Goal: Communication & Community: Answer question/provide support

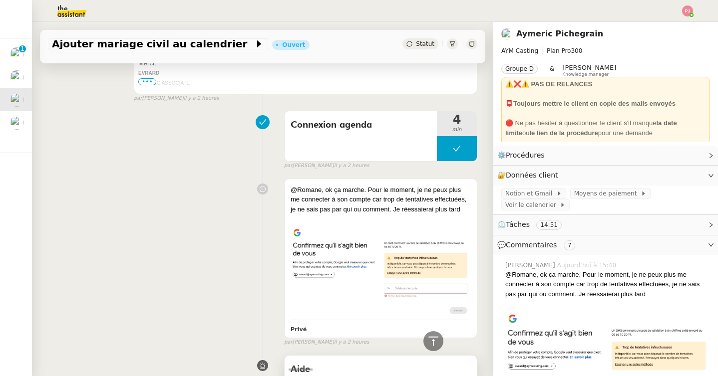
scroll to position [531, 0]
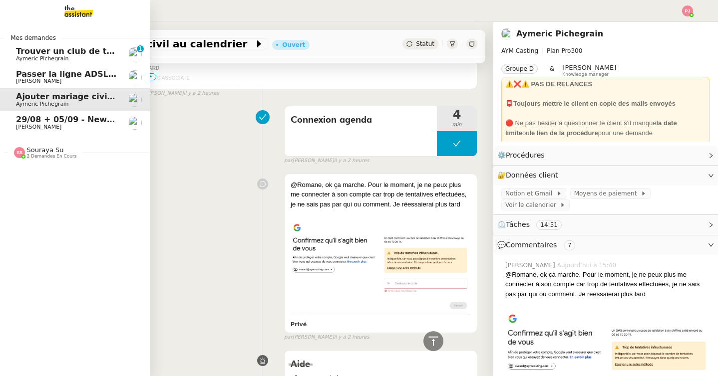
click at [90, 80] on span "[PERSON_NAME]" at bounding box center [66, 81] width 101 height 6
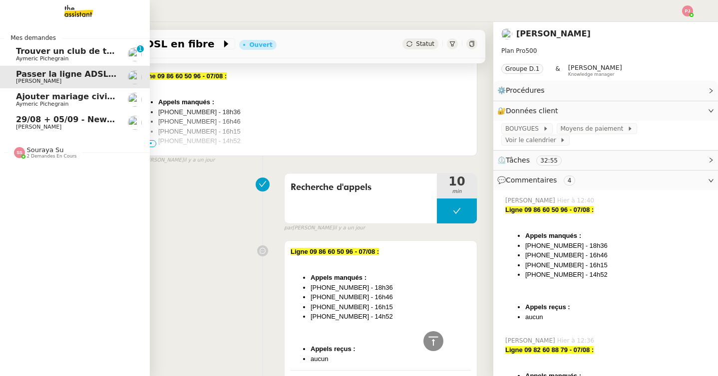
click at [89, 60] on span "Aymeric Pichegrain" at bounding box center [66, 59] width 101 height 6
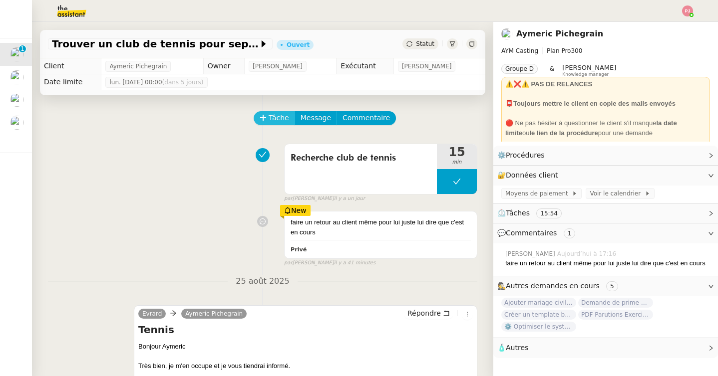
click at [263, 114] on icon at bounding box center [263, 117] width 7 height 7
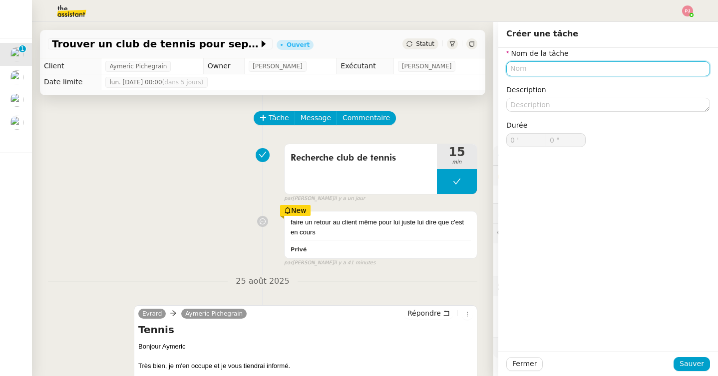
click at [536, 69] on input "text" at bounding box center [608, 68] width 204 height 14
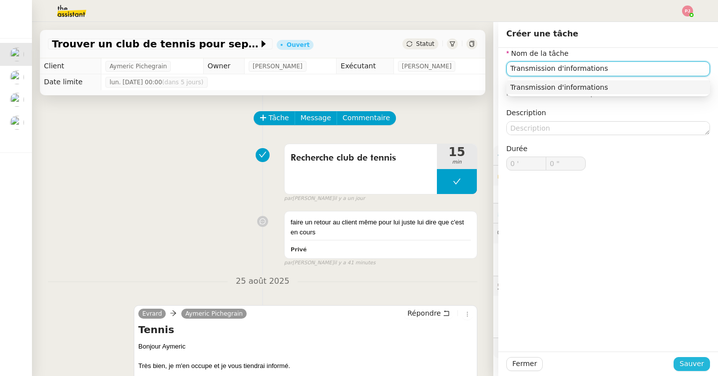
type input "Transmission d'informations"
click at [688, 360] on span "Sauver" at bounding box center [691, 363] width 24 height 11
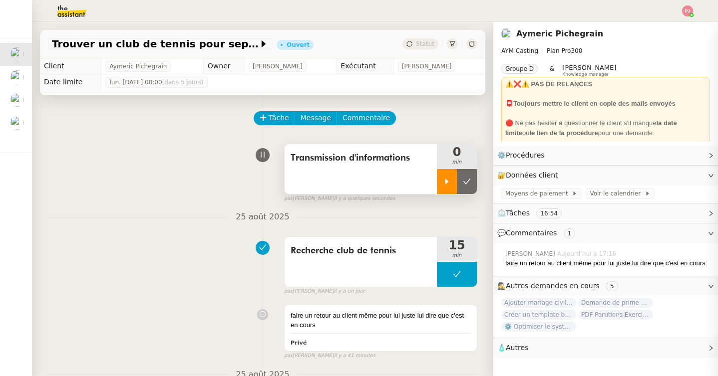
click at [447, 187] on div at bounding box center [447, 181] width 20 height 25
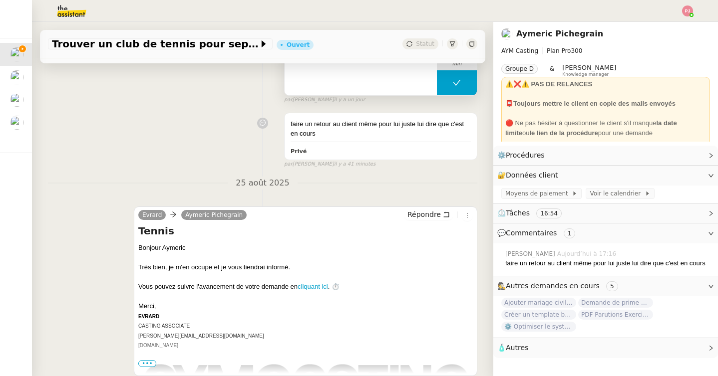
scroll to position [256, 0]
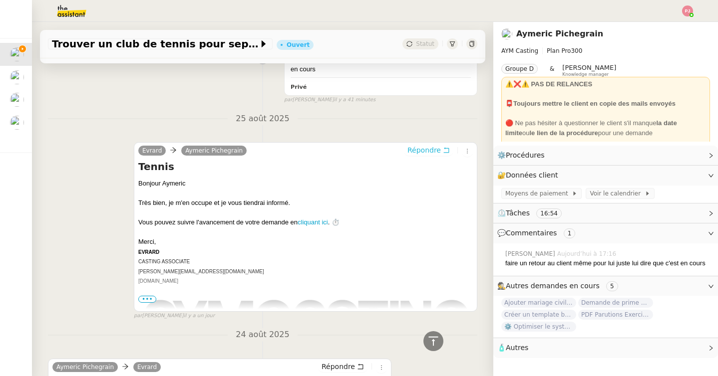
click at [435, 149] on span "Répondre" at bounding box center [423, 150] width 33 height 10
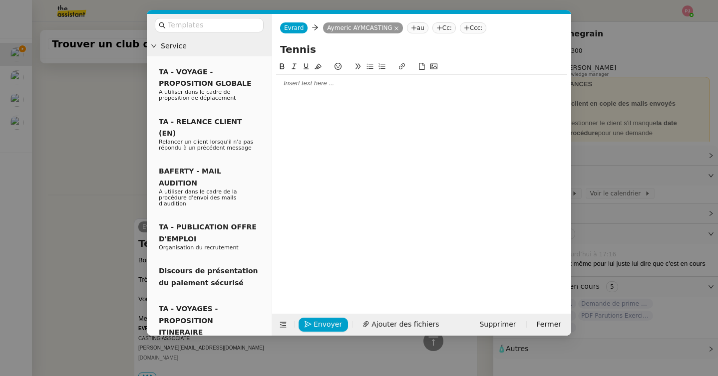
scroll to position [332, 0]
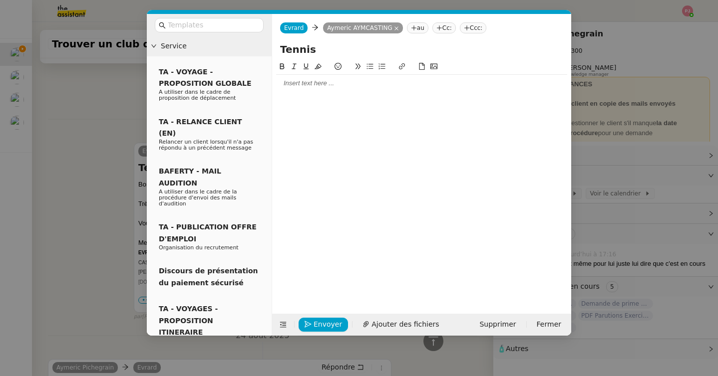
click at [342, 89] on div at bounding box center [421, 83] width 291 height 17
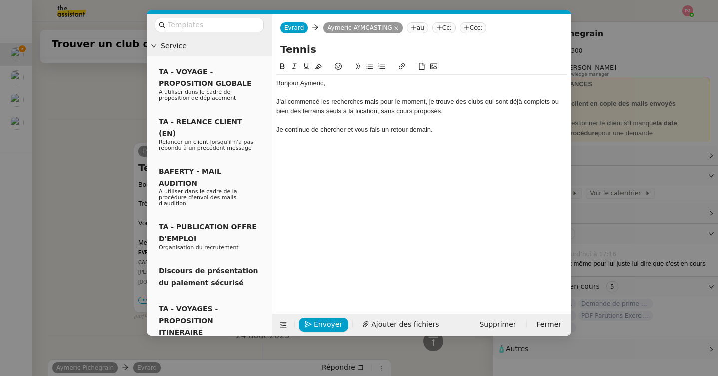
scroll to position [410, 0]
click at [288, 101] on div "J'ai commencé les recherches mais pour le moment, je trouve des clubs qui sont …" at bounding box center [421, 106] width 291 height 18
click at [361, 103] on div "J'ai commencé les recherches mais pour le moment, je trouve des clubs qui sont …" at bounding box center [421, 106] width 291 height 18
click at [379, 103] on div "J'ai commencé les recherches, mais pour le moment, je trouve des clubs qui sont…" at bounding box center [421, 106] width 291 height 18
click at [460, 102] on div "J'ai commencé les recherches, mais, pour le moment, je trouve des clubs qui son…" at bounding box center [421, 106] width 291 height 18
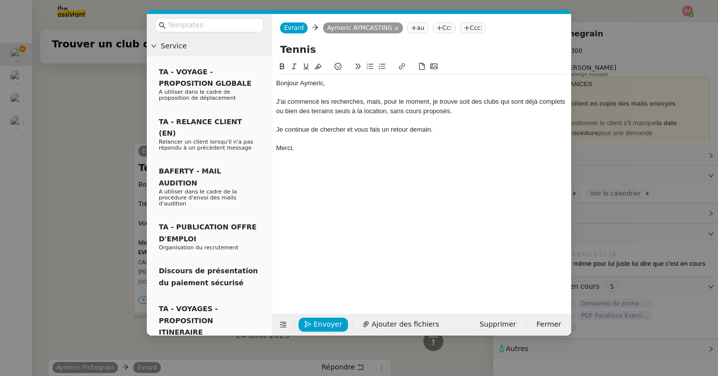
click at [460, 104] on div "J'ai commencé les recherches, mais, pour le moment, je trouve soit des clubs qu…" at bounding box center [421, 106] width 291 height 18
drag, startPoint x: 297, startPoint y: 113, endPoint x: 276, endPoint y: 113, distance: 21.0
click at [276, 113] on div "J'ai commencé les recherches, mais, pour le moment, je trouve, soit des clubs q…" at bounding box center [421, 106] width 291 height 18
click at [566, 102] on div "J'ai commencé les recherches, mais, pour le moment, je trouve, soit des clubs q…" at bounding box center [421, 106] width 291 height 18
click at [0, 0] on lt-span "complets ," at bounding box center [0, 0] width 0 height 0
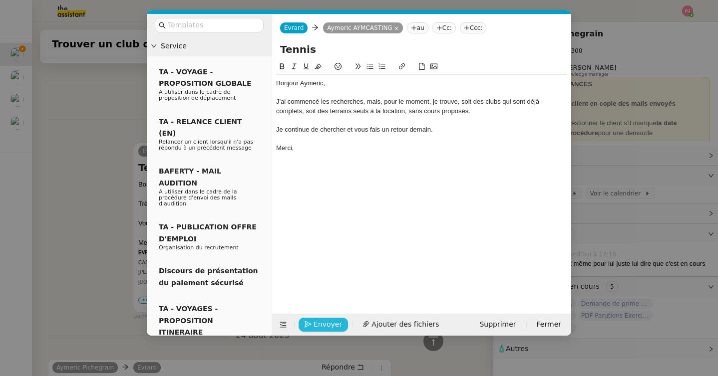
click at [325, 326] on span "Envoyer" at bounding box center [327, 324] width 28 height 11
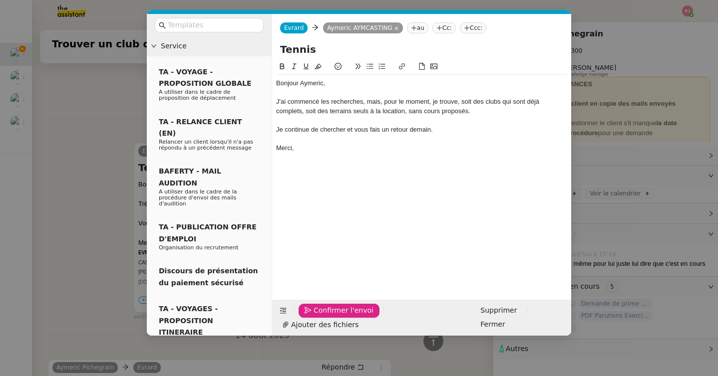
click at [325, 316] on span "Confirmer l'envoi" at bounding box center [343, 310] width 60 height 11
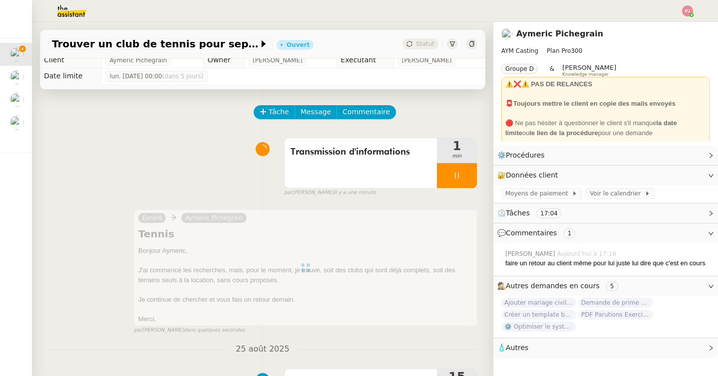
scroll to position [0, 0]
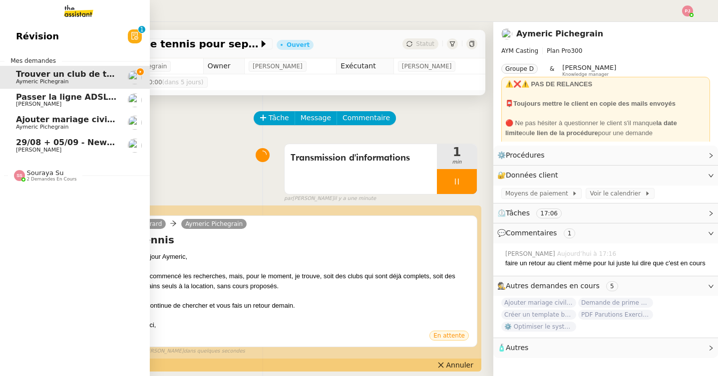
click at [24, 94] on span "Passer la ligne ADSL en fibre" at bounding box center [81, 96] width 130 height 9
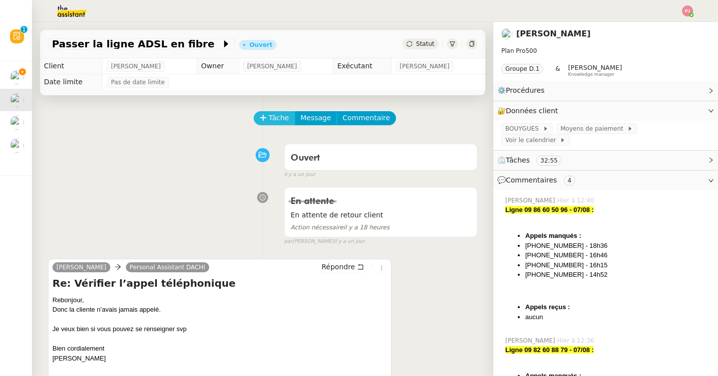
click at [278, 119] on span "Tâche" at bounding box center [279, 117] width 20 height 11
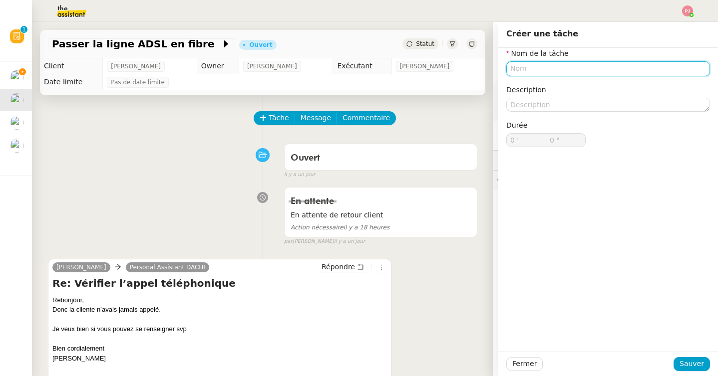
click at [545, 65] on input "text" at bounding box center [608, 68] width 204 height 14
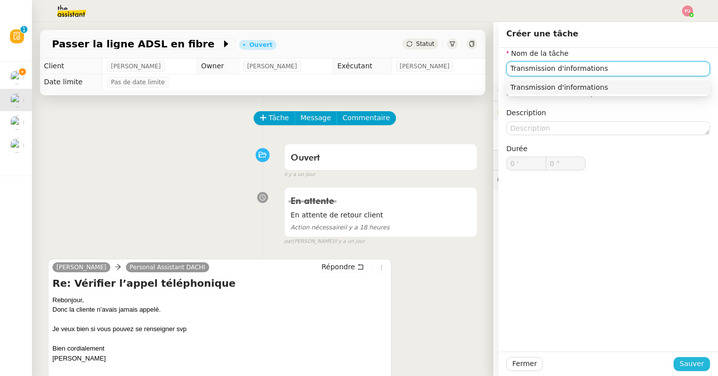
type input "Transmission d'informations"
click at [686, 360] on span "Sauver" at bounding box center [691, 363] width 24 height 11
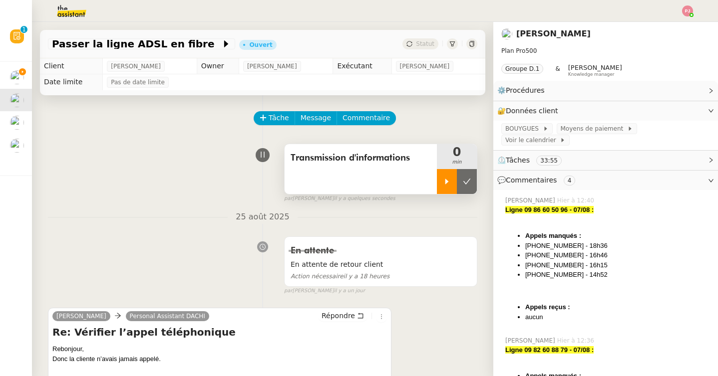
click at [446, 187] on div at bounding box center [447, 181] width 20 height 25
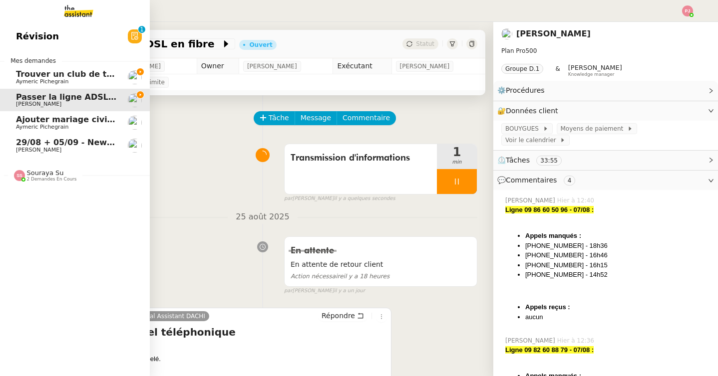
click at [48, 81] on span "Aymeric Pichegrain" at bounding box center [42, 81] width 52 height 6
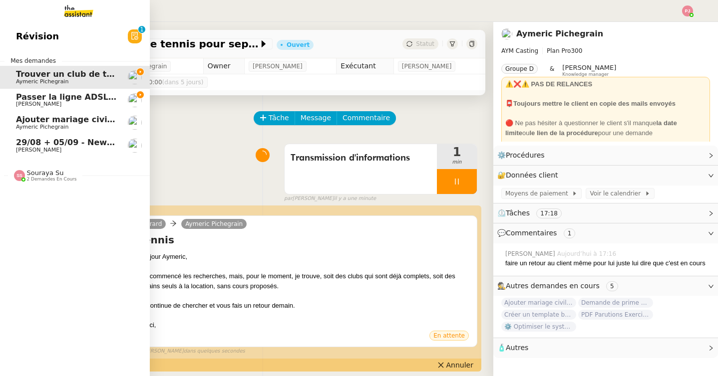
click at [14, 97] on link "Passer la ligne ADSL en fibre Tina KHAMVENE" at bounding box center [75, 100] width 150 height 23
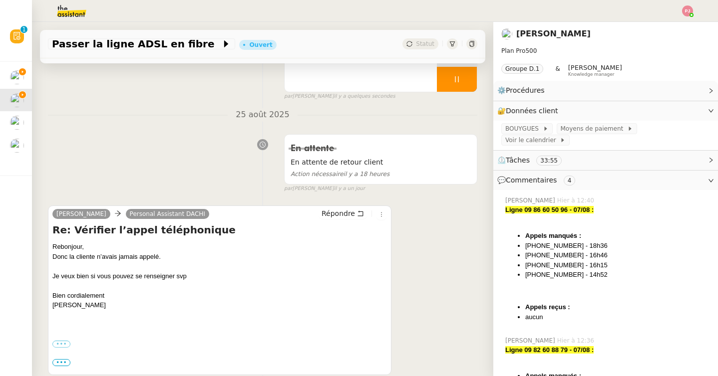
scroll to position [107, 0]
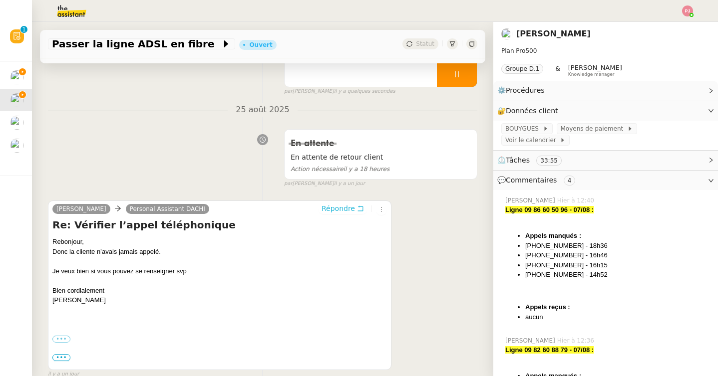
click at [344, 205] on span "Répondre" at bounding box center [337, 209] width 33 height 10
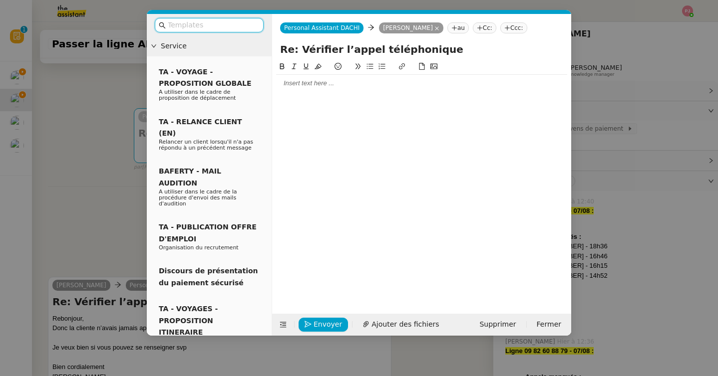
click at [348, 86] on div at bounding box center [421, 83] width 291 height 9
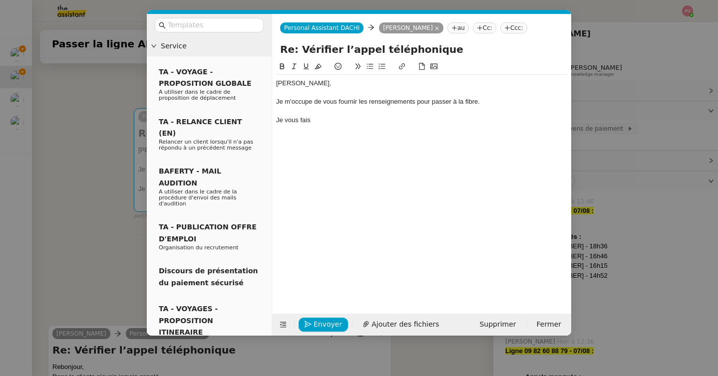
click at [277, 104] on div "Je m'occupe de vous fournir les renseignements pour passer à la fibre." at bounding box center [421, 101] width 291 height 9
click at [322, 120] on div "Je vous fais" at bounding box center [421, 120] width 291 height 9
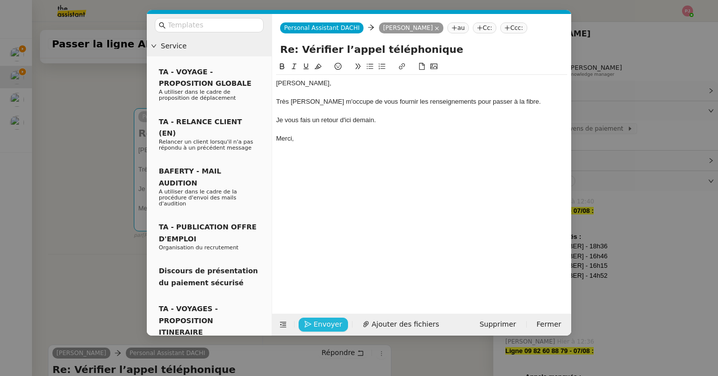
click at [312, 328] on button "Envoyer" at bounding box center [323, 325] width 49 height 14
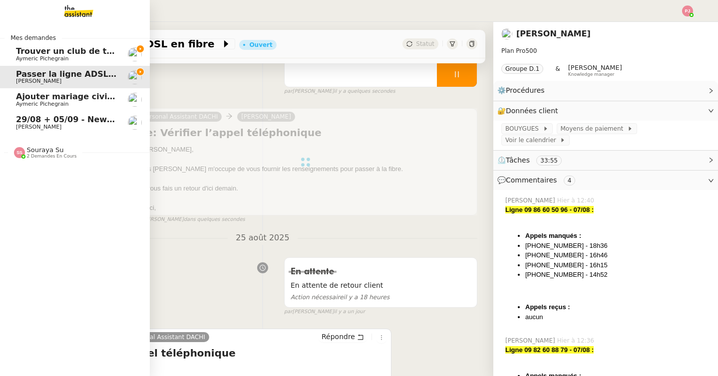
click at [22, 43] on link "Trouver un club de tennis pour septembre [PERSON_NAME]" at bounding box center [75, 54] width 150 height 23
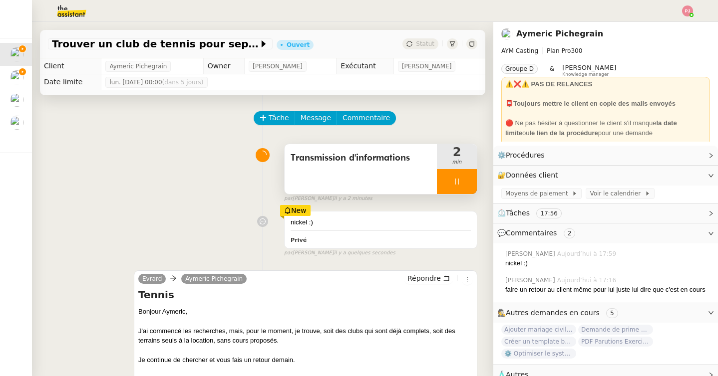
click at [456, 182] on icon at bounding box center [457, 182] width 8 height 8
click at [463, 182] on icon at bounding box center [467, 182] width 8 height 8
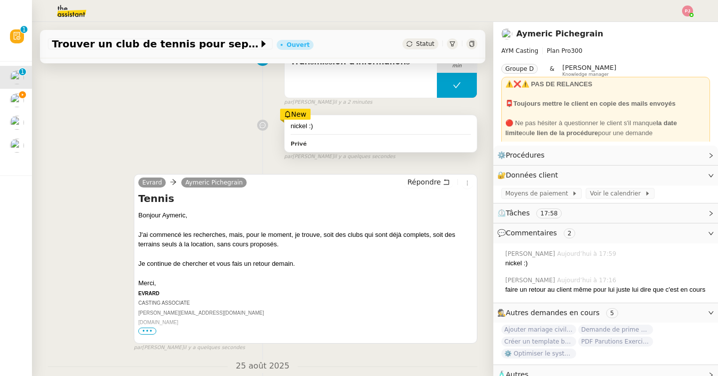
scroll to position [106, 0]
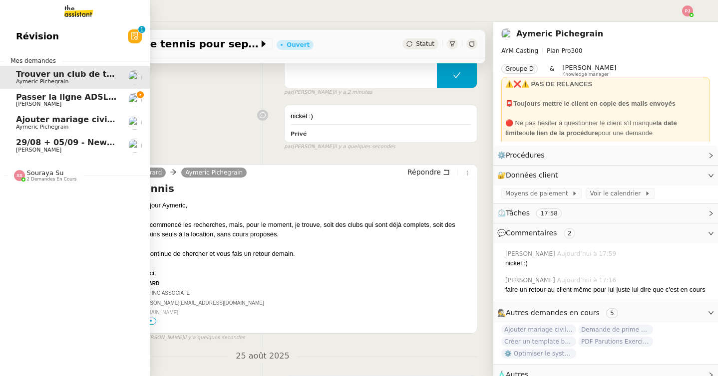
click at [21, 101] on span "[PERSON_NAME]" at bounding box center [38, 104] width 45 height 6
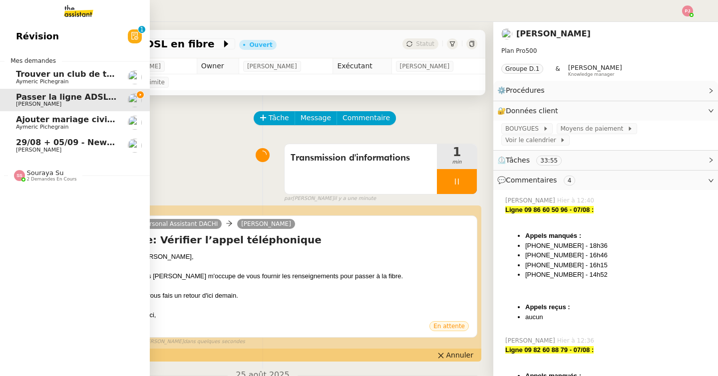
click at [26, 123] on span "Ajouter mariage civil au calendrier" at bounding box center [94, 119] width 156 height 9
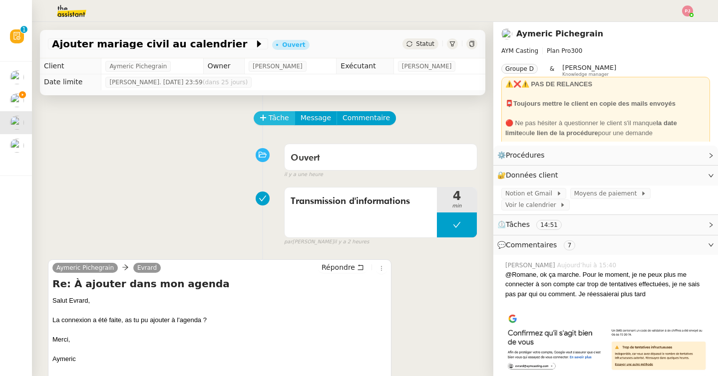
click at [270, 120] on span "Tâche" at bounding box center [279, 117] width 20 height 11
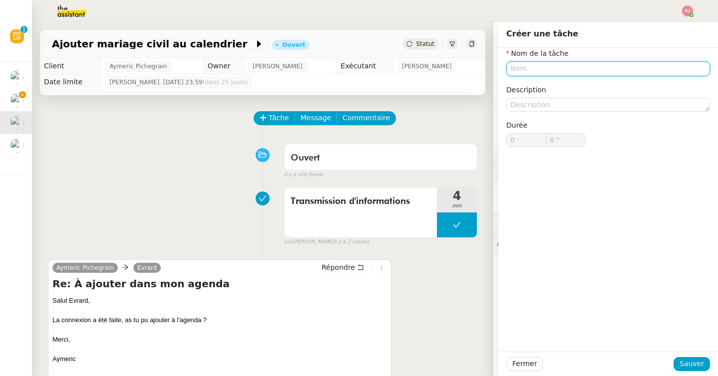
click at [549, 67] on input "text" at bounding box center [608, 68] width 204 height 14
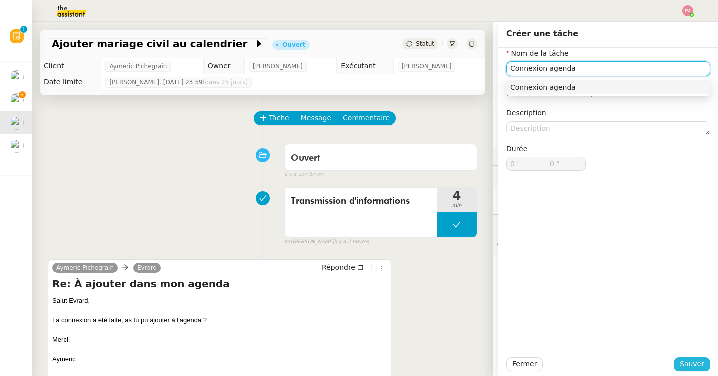
type input "Connexion agenda"
click at [694, 357] on button "Sauver" at bounding box center [691, 364] width 36 height 14
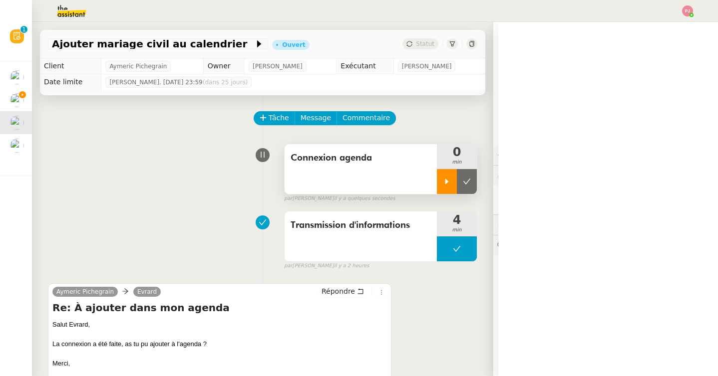
click at [438, 186] on div at bounding box center [447, 181] width 20 height 25
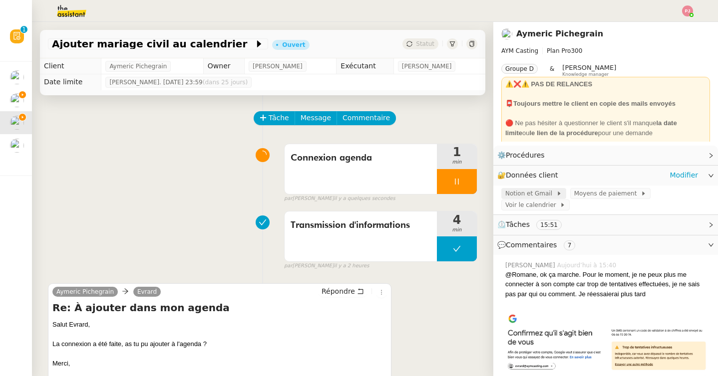
click at [545, 189] on span "Notion et Gmail" at bounding box center [530, 194] width 51 height 10
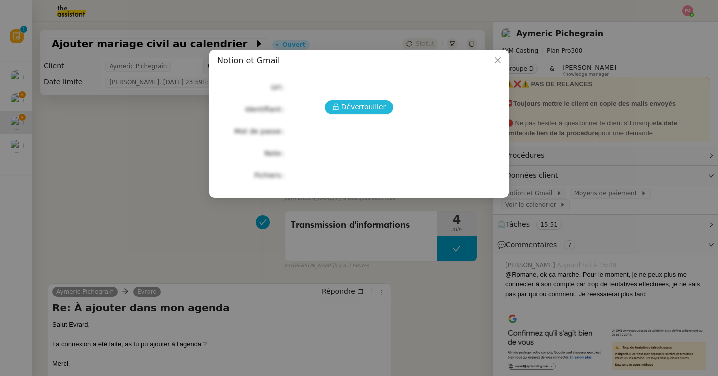
click at [351, 111] on span "Déverrouiller" at bounding box center [363, 106] width 45 height 11
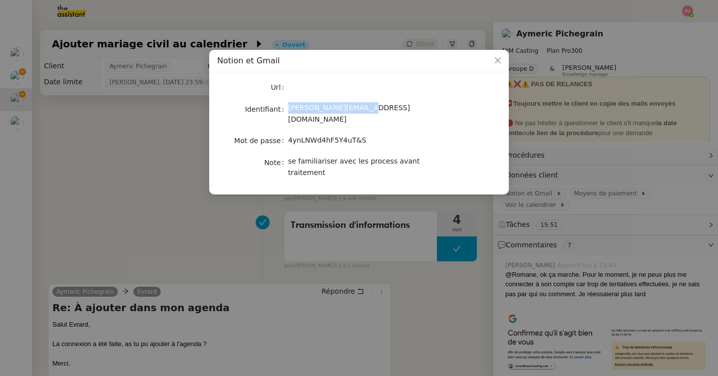
drag, startPoint x: 288, startPoint y: 109, endPoint x: 379, endPoint y: 108, distance: 90.9
click at [379, 108] on div "[PERSON_NAME][EMAIL_ADDRESS][DOMAIN_NAME]" at bounding box center [370, 113] width 165 height 23
copy span "[PERSON_NAME][EMAIL_ADDRESS][DOMAIN_NAME]"
drag, startPoint x: 372, startPoint y: 130, endPoint x: 285, endPoint y: 132, distance: 86.9
click at [285, 134] on nz-form-item "Mot de passe [SECURITY_DATA]" at bounding box center [359, 141] width 284 height 14
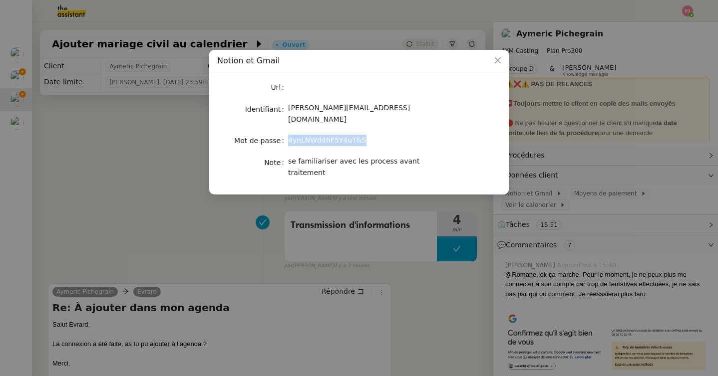
copy nz-form-item "4ynLNWd4hF5Y4uT&S"
click at [497, 62] on icon "Close" at bounding box center [498, 60] width 6 height 6
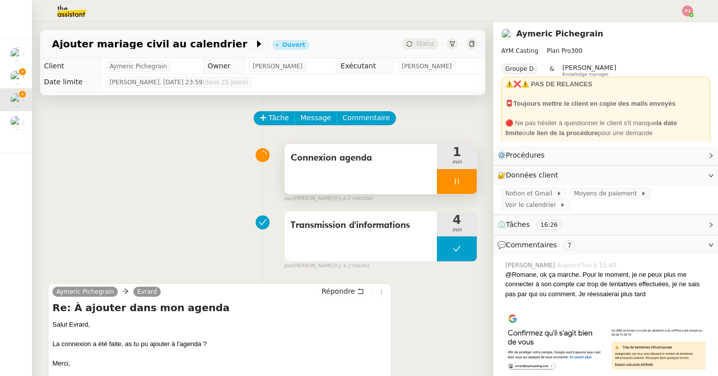
click at [459, 182] on icon at bounding box center [457, 182] width 8 height 8
click at [463, 182] on icon at bounding box center [467, 182] width 8 height 8
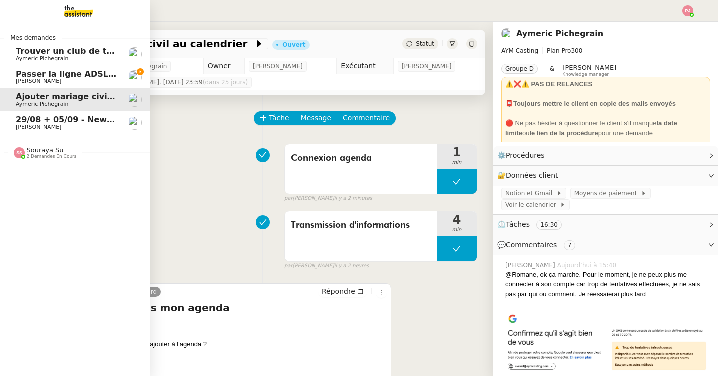
click at [14, 87] on link "Passer la ligne ADSL en fibre Tina KHAMVENE" at bounding box center [75, 77] width 150 height 23
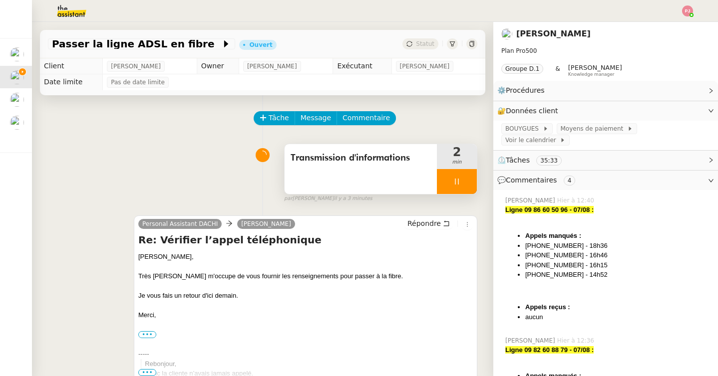
click at [451, 186] on div at bounding box center [457, 181] width 40 height 25
click at [461, 186] on button at bounding box center [467, 181] width 20 height 25
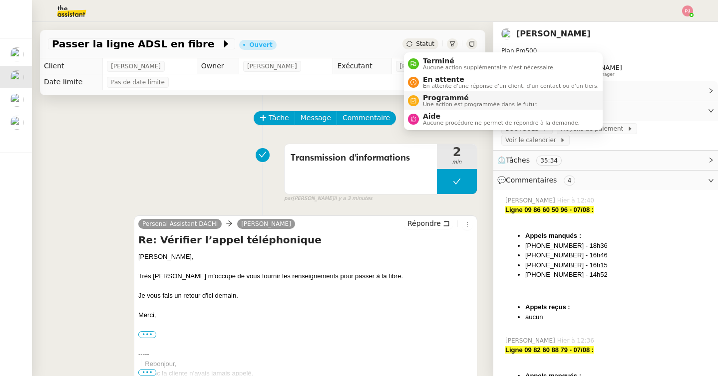
click at [444, 98] on span "Programmé" at bounding box center [480, 98] width 115 height 8
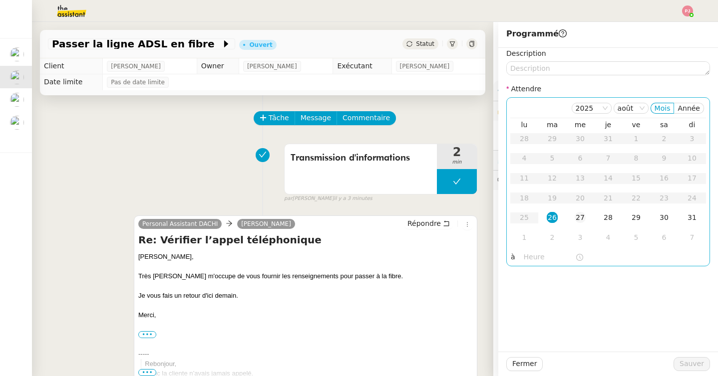
click at [581, 222] on div "27" at bounding box center [580, 217] width 11 height 11
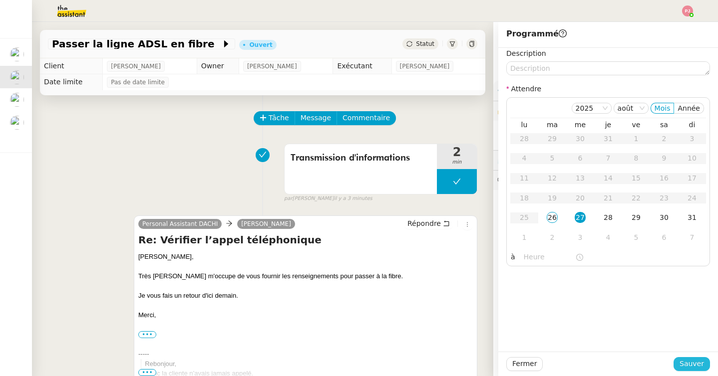
click at [696, 359] on span "Sauver" at bounding box center [691, 363] width 24 height 11
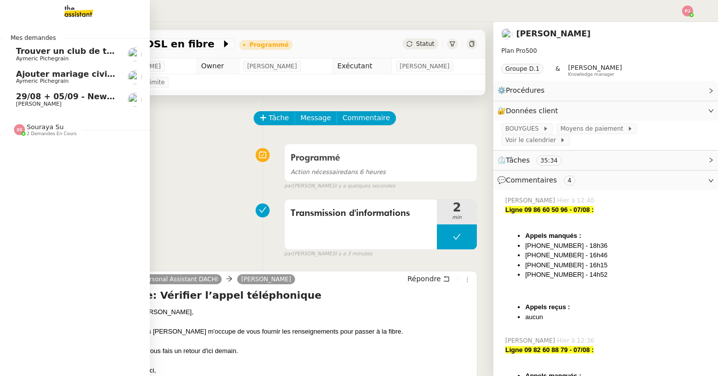
click at [21, 57] on span "Aymeric Pichegrain" at bounding box center [42, 58] width 52 height 6
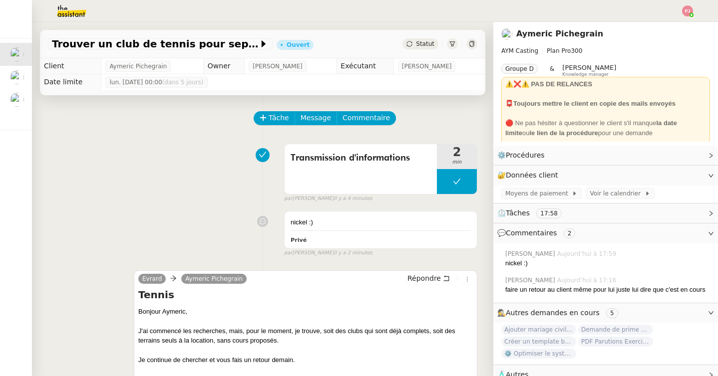
click at [408, 47] on icon at bounding box center [409, 44] width 6 height 6
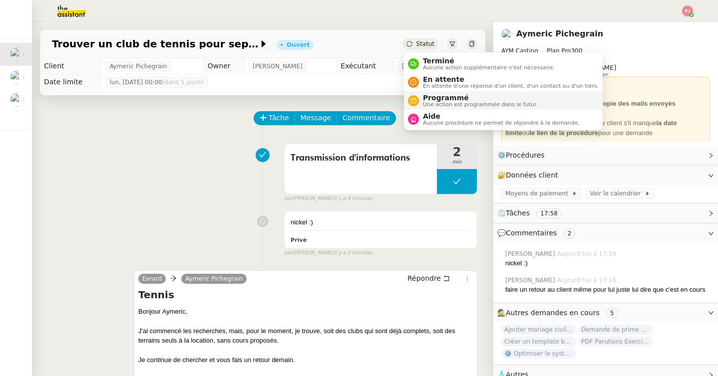
click at [441, 101] on span "Programmé" at bounding box center [480, 98] width 115 height 8
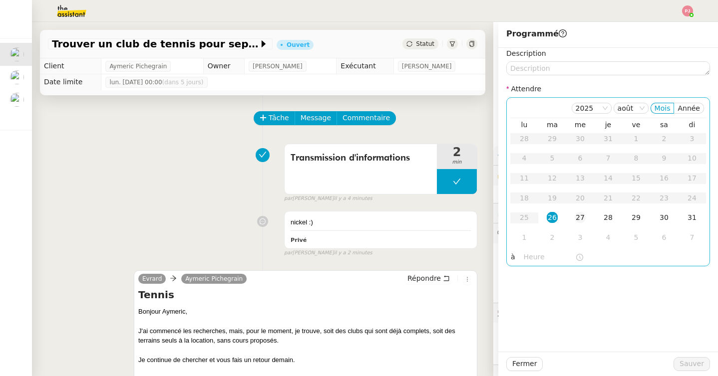
click at [566, 219] on td "27" at bounding box center [580, 218] width 28 height 20
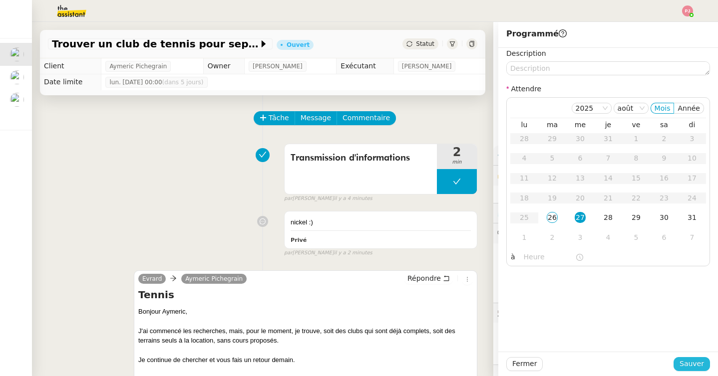
click at [683, 367] on span "Sauver" at bounding box center [691, 363] width 24 height 11
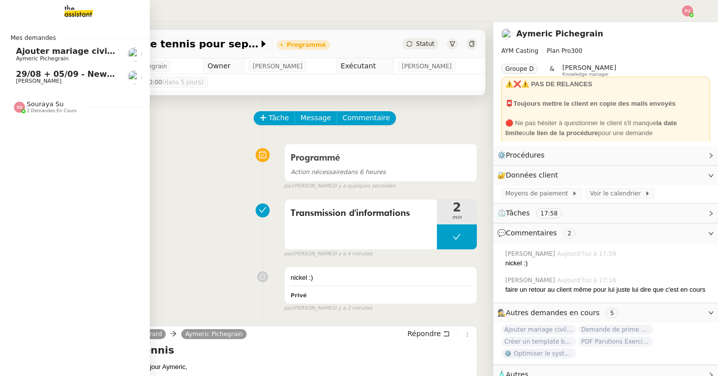
click at [21, 56] on span "Aymeric Pichegrain" at bounding box center [42, 58] width 52 height 6
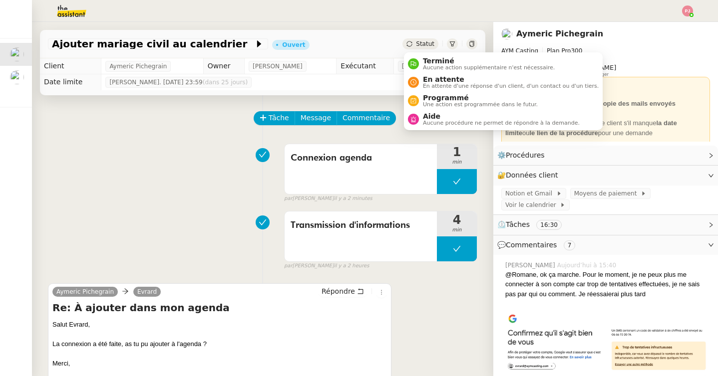
click at [421, 43] on span "Statut" at bounding box center [425, 43] width 18 height 7
click at [453, 103] on span "Une action est programmée dans le futur." at bounding box center [480, 104] width 115 height 5
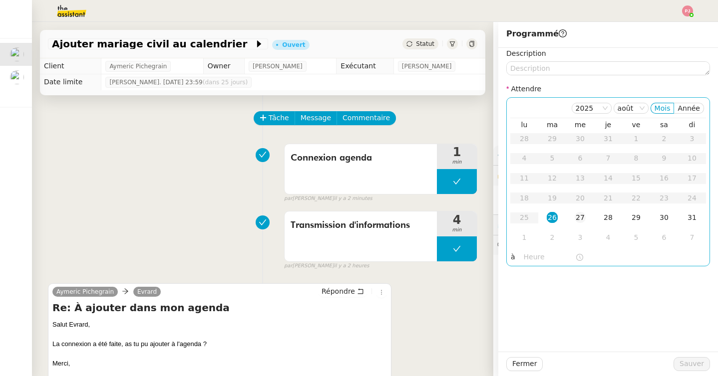
click at [572, 213] on td "27" at bounding box center [580, 218] width 28 height 20
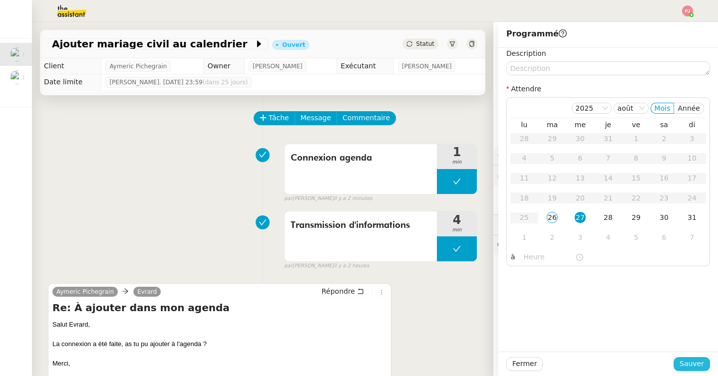
click at [695, 367] on span "Sauver" at bounding box center [691, 363] width 24 height 11
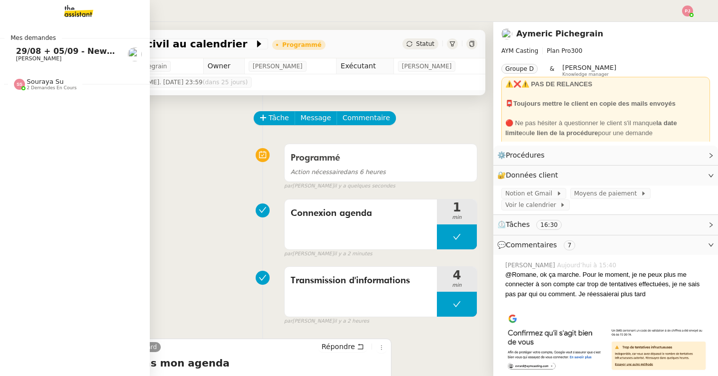
click at [33, 58] on span "[PERSON_NAME]" at bounding box center [38, 58] width 45 height 6
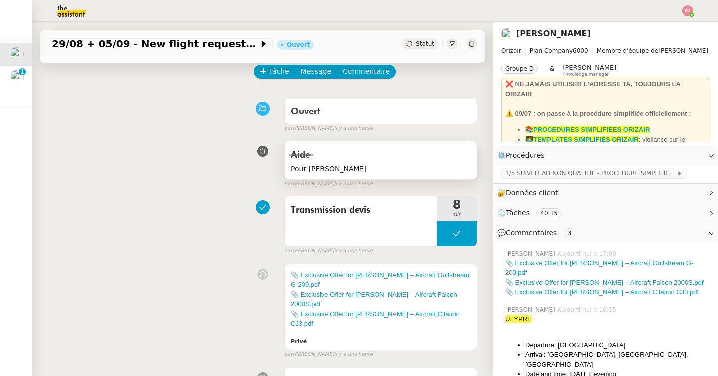
scroll to position [120, 0]
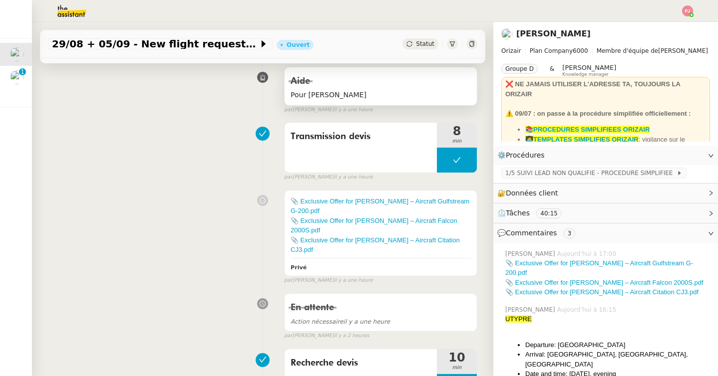
click at [402, 199] on link "📎 Exclusive Offer for [PERSON_NAME] – Aircraft Gulfstream G-200.pdf" at bounding box center [380, 206] width 179 height 17
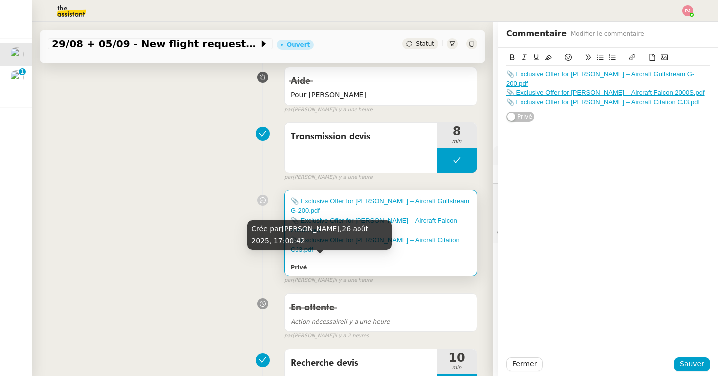
click at [359, 222] on div "Crée par [PERSON_NAME], 26 août 2025, 17:00:42" at bounding box center [319, 235] width 145 height 29
click at [410, 216] on div "📎 Exclusive Offer for [PERSON_NAME] – Aircraft Falcon 2000S.pdf" at bounding box center [381, 225] width 180 height 19
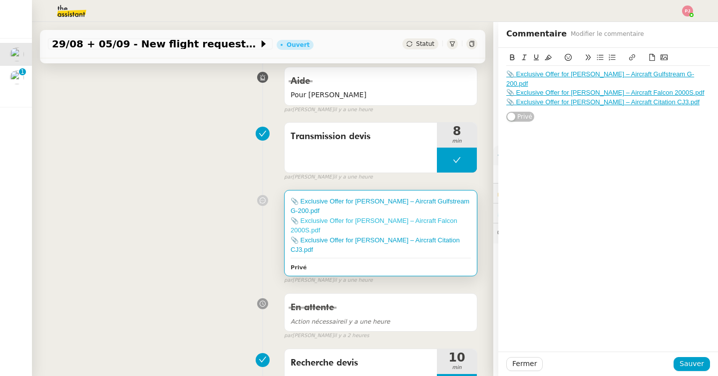
click at [408, 220] on link "📎 Exclusive Offer for [PERSON_NAME] – Aircraft Falcon 2000S.pdf" at bounding box center [374, 225] width 167 height 17
click at [348, 237] on link "📎 Exclusive Offer for [PERSON_NAME] – Aircraft Citation CJ3.pdf" at bounding box center [375, 245] width 169 height 17
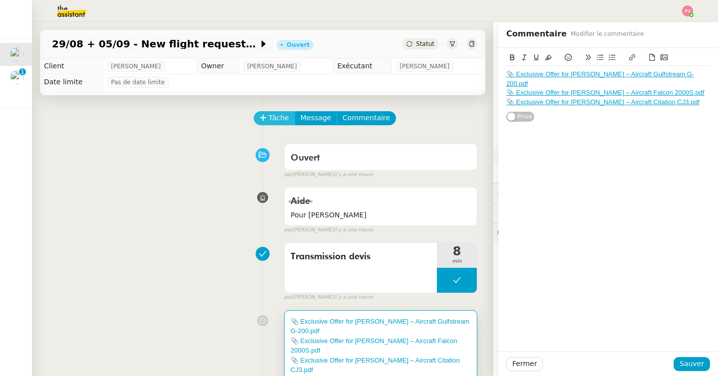
click at [274, 117] on span "Tâche" at bounding box center [279, 117] width 20 height 11
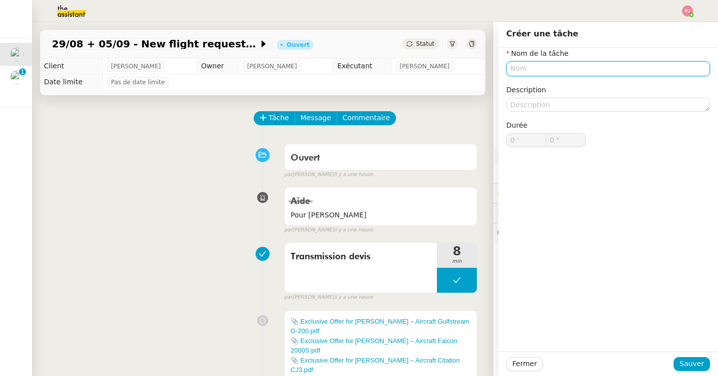
click at [555, 64] on input "text" at bounding box center [608, 68] width 204 height 14
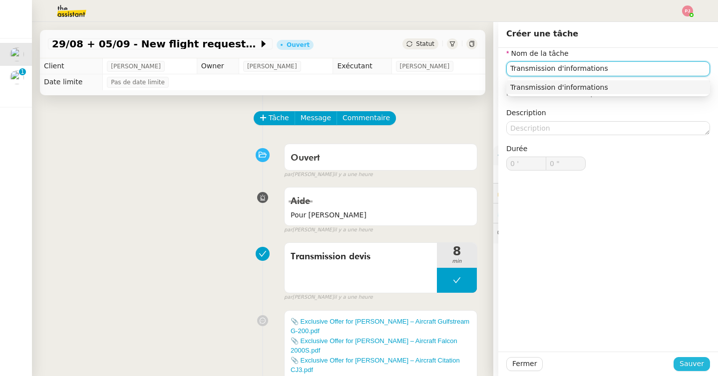
type input "Transmission d'informations"
click at [684, 368] on span "Sauver" at bounding box center [691, 363] width 24 height 11
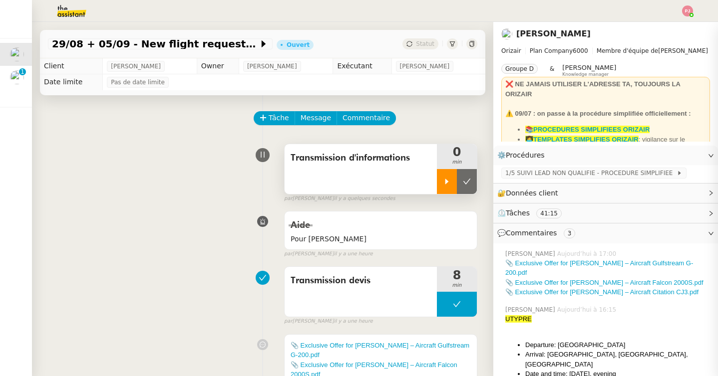
click at [451, 182] on div at bounding box center [447, 181] width 20 height 25
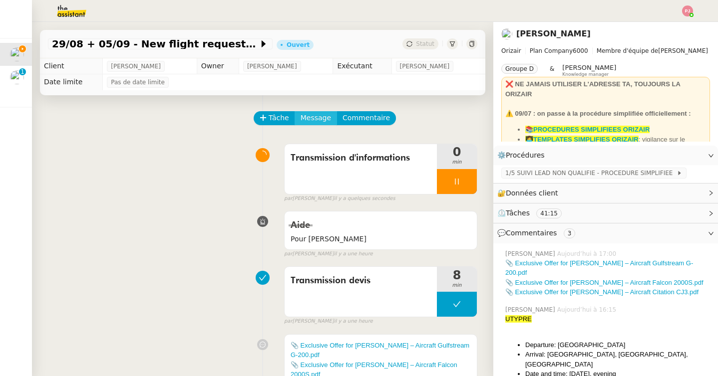
click at [317, 113] on span "Message" at bounding box center [315, 117] width 30 height 11
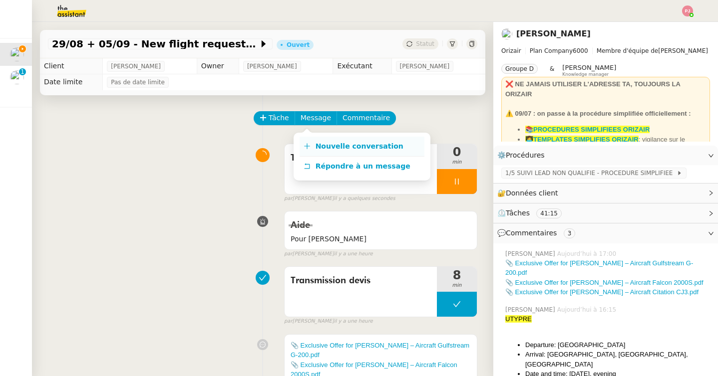
click at [326, 143] on span "Nouvelle conversation" at bounding box center [359, 146] width 88 height 8
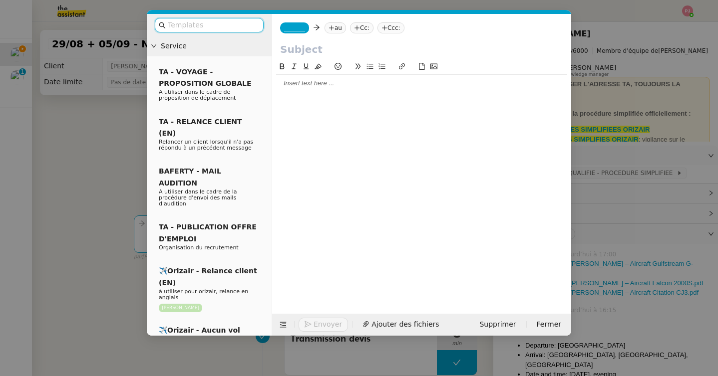
click at [245, 26] on input "text" at bounding box center [213, 24] width 90 height 11
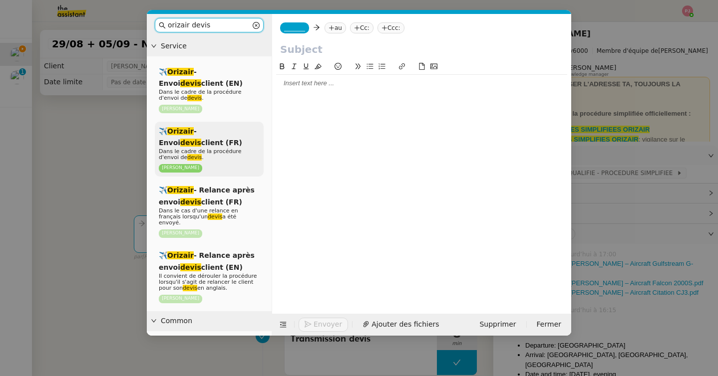
type input "orizair devis"
click at [228, 143] on div "✈️ Orizair - Envoi devis client (FR) Dans le cadre de la procédure d'envoi de d…" at bounding box center [209, 149] width 109 height 55
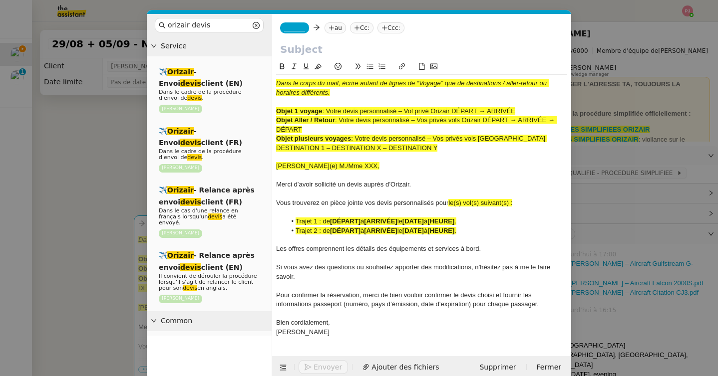
click at [70, 169] on nz-modal-container "orizair devis Service ✈️ Orizair - Envoi devis client (EN) Dans le cadre de la …" at bounding box center [359, 188] width 718 height 376
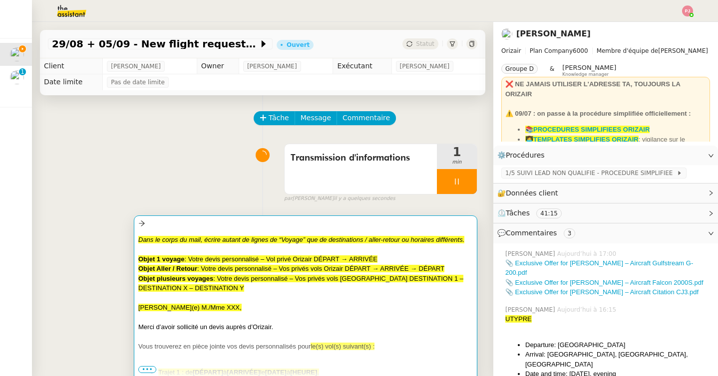
click at [239, 269] on span ": Votre devis personnalisé – Vos privés vols Orizair DÉPART → ARRIVÉE → DÉPART" at bounding box center [320, 268] width 247 height 7
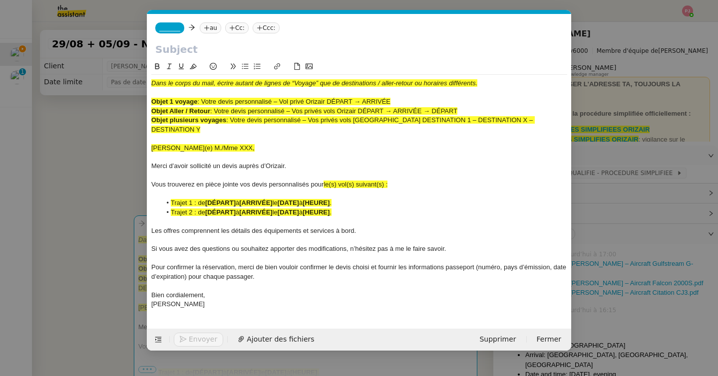
scroll to position [0, 60]
click at [158, 333] on button at bounding box center [158, 340] width 14 height 14
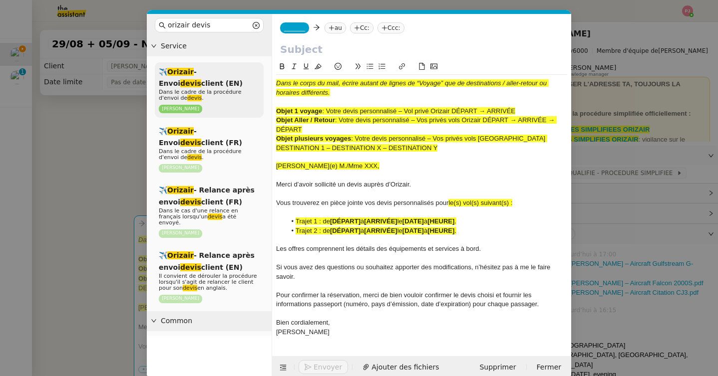
click at [204, 99] on p "Dans le cadre de la procédure d'envoi de devis ." at bounding box center [209, 95] width 101 height 12
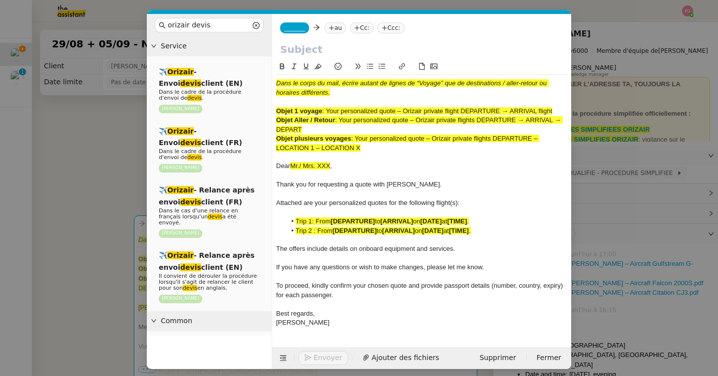
click at [93, 184] on nz-modal-container "orizair devis Service ✈️ Orizair - Envoi devis client (EN) Dans le cadre de la …" at bounding box center [359, 188] width 718 height 376
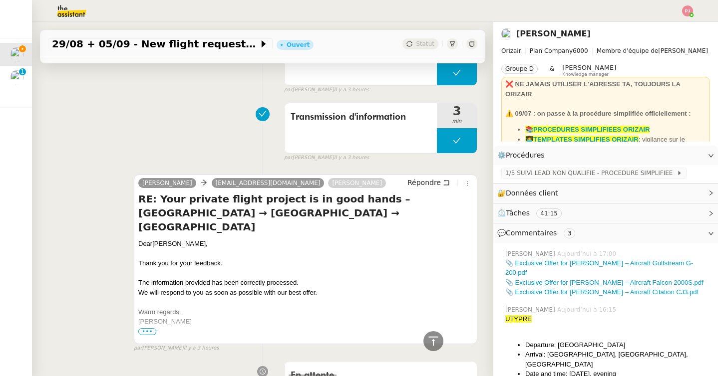
scroll to position [971, 0]
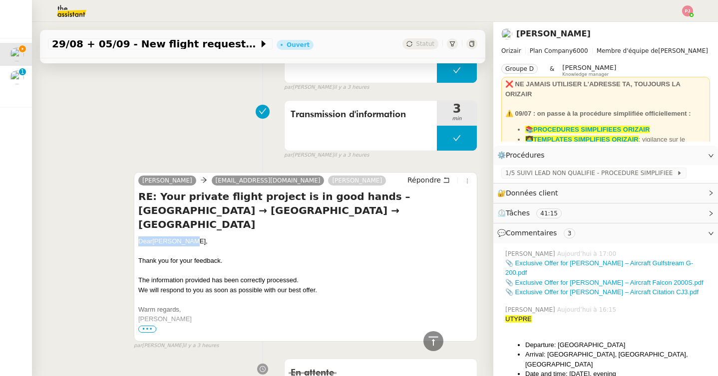
drag, startPoint x: 195, startPoint y: 209, endPoint x: 139, endPoint y: 207, distance: 56.4
click at [139, 237] on div "Dear [PERSON_NAME]," at bounding box center [305, 242] width 334 height 10
copy div "Dear [PERSON_NAME],"
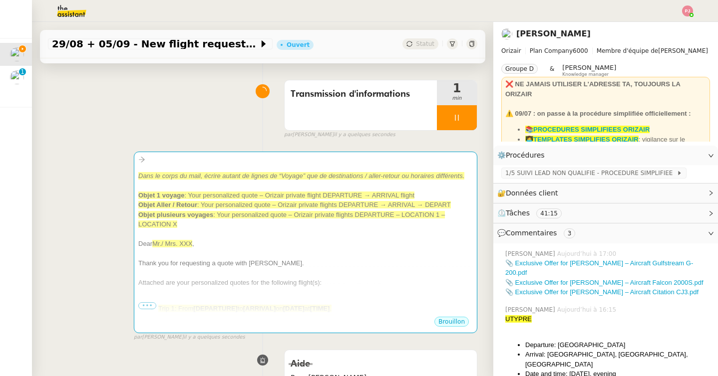
scroll to position [0, 0]
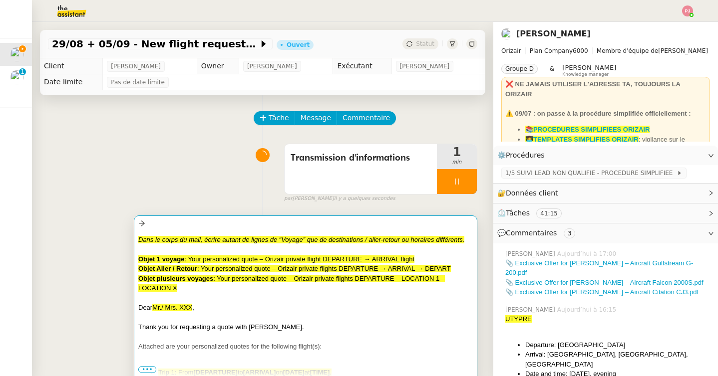
click at [233, 278] on span ": Your personalized quote – Orizair private flights DEPARTURE – LOCATION 1 – LO…" at bounding box center [291, 283] width 306 height 17
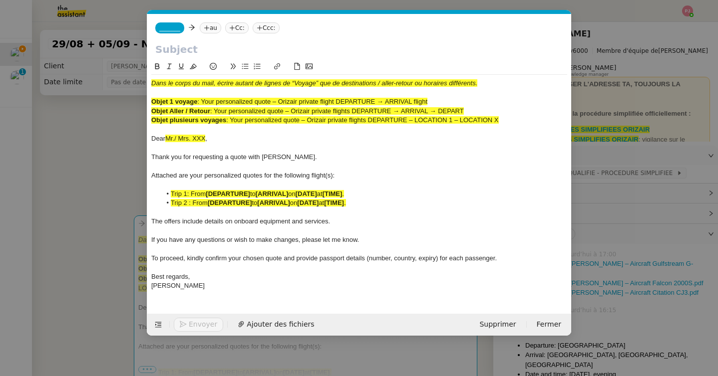
scroll to position [0, 60]
drag, startPoint x: 212, startPoint y: 138, endPoint x: 142, endPoint y: 138, distance: 69.9
click at [142, 138] on nz-modal-container "orizair devis Service ✈️ Orizair - Envoi devis client (EN) Dans le cadre de la …" at bounding box center [359, 188] width 718 height 376
click at [81, 199] on nz-modal-container "orizair devis Service ✈️ Orizair - Envoi devis client (EN) Dans le cadre de la …" at bounding box center [359, 188] width 718 height 376
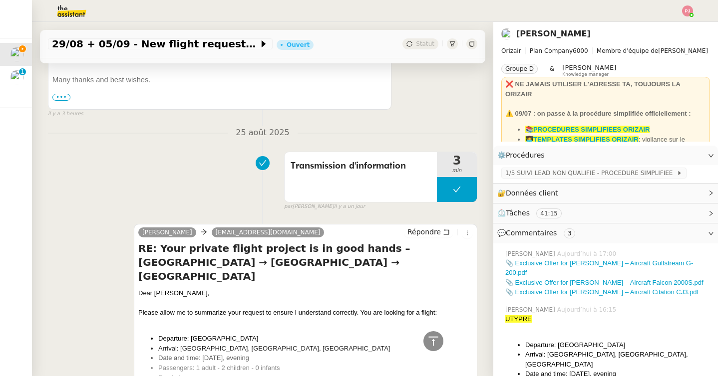
scroll to position [1538, 0]
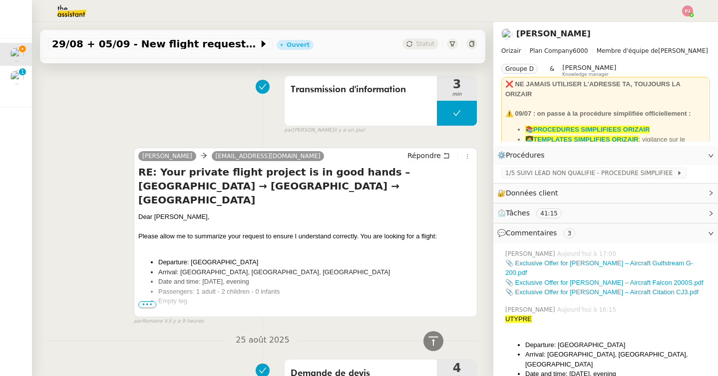
drag, startPoint x: 191, startPoint y: 227, endPoint x: 371, endPoint y: 237, distance: 180.0
click at [371, 258] on ul "Departure: [GEOGRAPHIC_DATA] Arrival: [GEOGRAPHIC_DATA], [GEOGRAPHIC_DATA], [GE…" at bounding box center [305, 282] width 334 height 49
copy ul "[GEOGRAPHIC_DATA] Arrival: [GEOGRAPHIC_DATA], [GEOGRAPHIC_DATA], [GEOGRAPHIC_DA…"
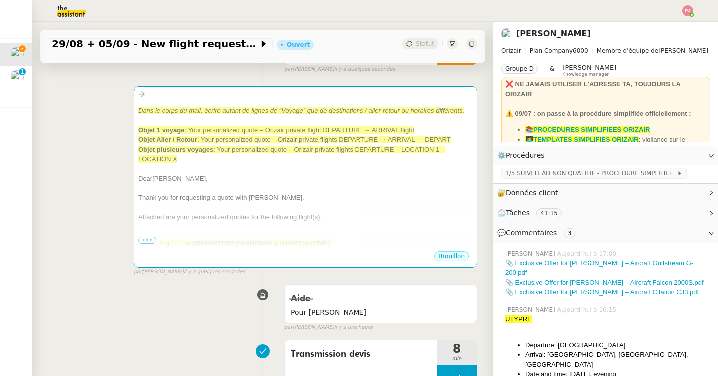
scroll to position [0, 0]
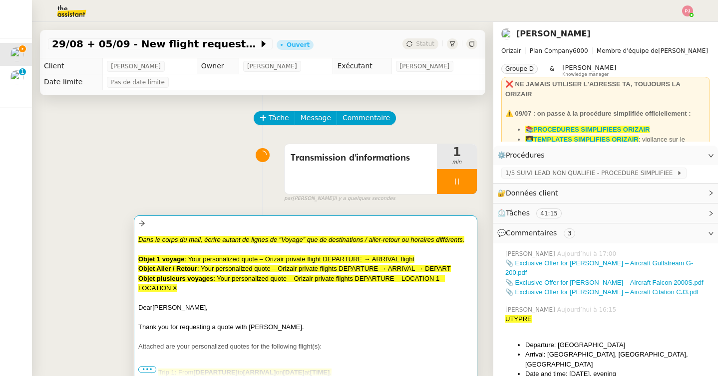
click at [339, 279] on span ": Your personalized quote – Orizair private flights DEPARTURE – LOCATION 1 – LO…" at bounding box center [291, 283] width 306 height 17
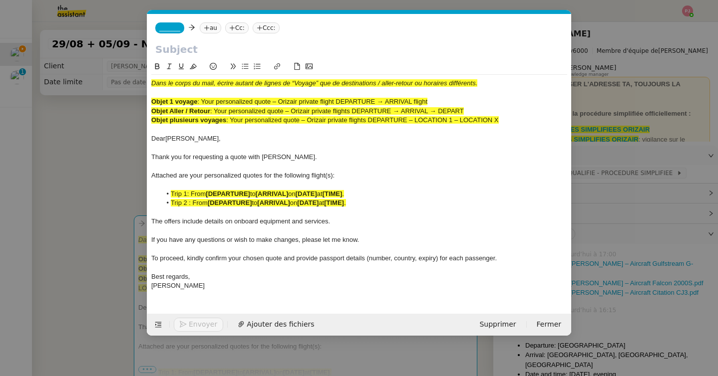
scroll to position [0, 60]
click at [235, 285] on div "[PERSON_NAME]" at bounding box center [359, 286] width 416 height 9
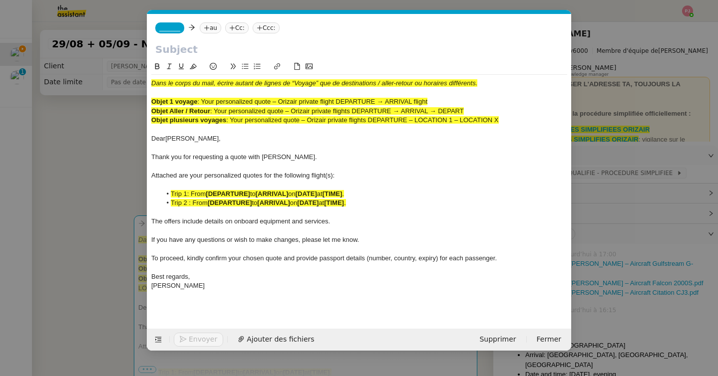
scroll to position [0, 0]
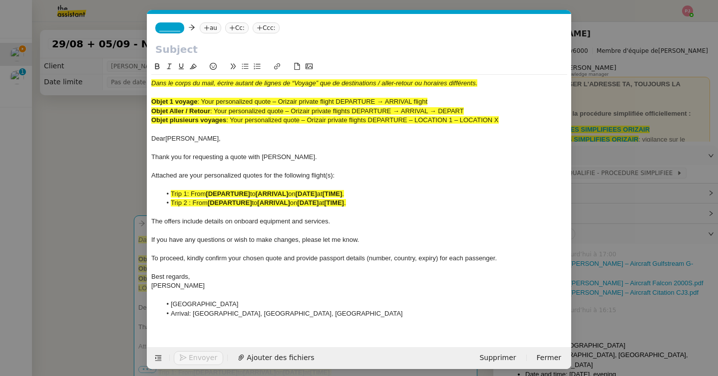
drag, startPoint x: 386, startPoint y: 315, endPoint x: 167, endPoint y: 306, distance: 219.3
click at [167, 306] on ul "[GEOGRAPHIC_DATA] Arrival: [GEOGRAPHIC_DATA], [GEOGRAPHIC_DATA], [GEOGRAPHIC_DA…" at bounding box center [359, 309] width 416 height 18
click at [156, 63] on icon at bounding box center [157, 66] width 7 height 7
click at [193, 65] on icon at bounding box center [193, 66] width 7 height 7
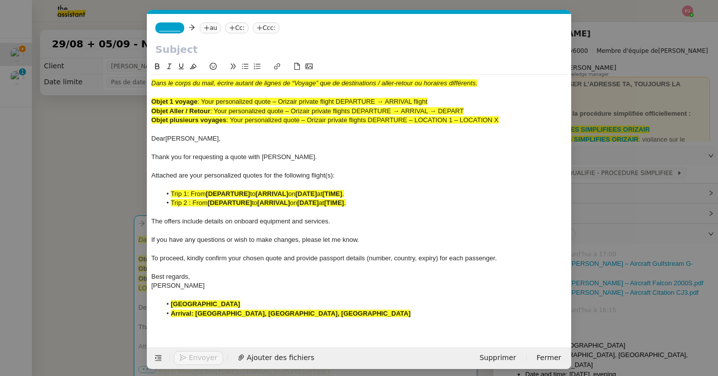
click at [221, 286] on div "[PERSON_NAME]" at bounding box center [359, 286] width 416 height 9
drag, startPoint x: 260, startPoint y: 303, endPoint x: 159, endPoint y: 303, distance: 100.3
click at [159, 303] on ul "[GEOGRAPHIC_DATA] Arrival: [GEOGRAPHIC_DATA], [GEOGRAPHIC_DATA], [GEOGRAPHIC_DA…" at bounding box center [359, 309] width 416 height 18
copy strong "[GEOGRAPHIC_DATA]"
drag, startPoint x: 252, startPoint y: 196, endPoint x: 207, endPoint y: 195, distance: 44.9
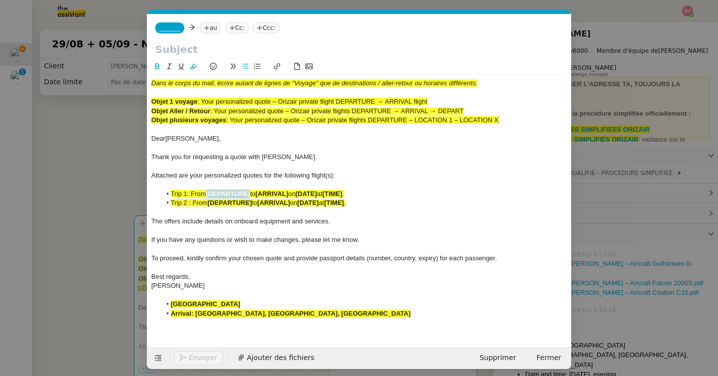
click at [207, 195] on li "Trip 1: From [DEPARTURE] to [ARRIVAL] on [DATE] at [TIME] ." at bounding box center [364, 194] width 406 height 9
drag, startPoint x: 328, startPoint y: 194, endPoint x: 297, endPoint y: 194, distance: 31.9
click at [297, 194] on strong "[ARRIVAL]" at bounding box center [297, 193] width 32 height 7
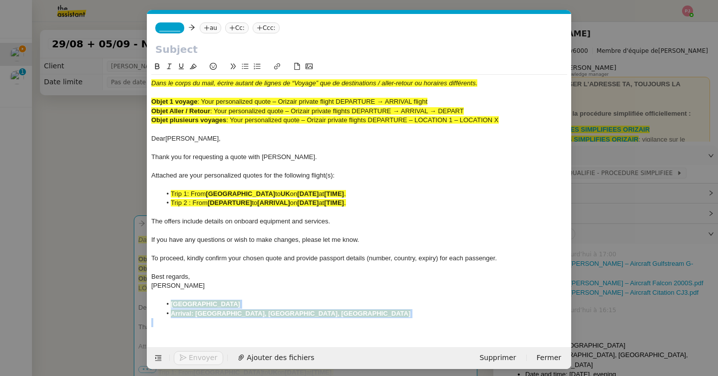
drag, startPoint x: 409, startPoint y: 322, endPoint x: 153, endPoint y: 302, distance: 256.9
click at [153, 302] on div "Dans le corps du mail, écrire autant de lignes de “Voyage” que de destinations …" at bounding box center [359, 203] width 416 height 257
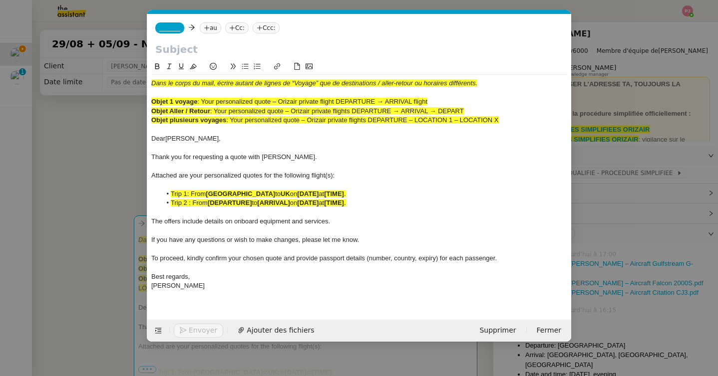
click at [99, 272] on nz-modal-container "orizair devis Service ✈️ Orizair - Envoi devis client (EN) Dans le cadre de la …" at bounding box center [359, 188] width 718 height 376
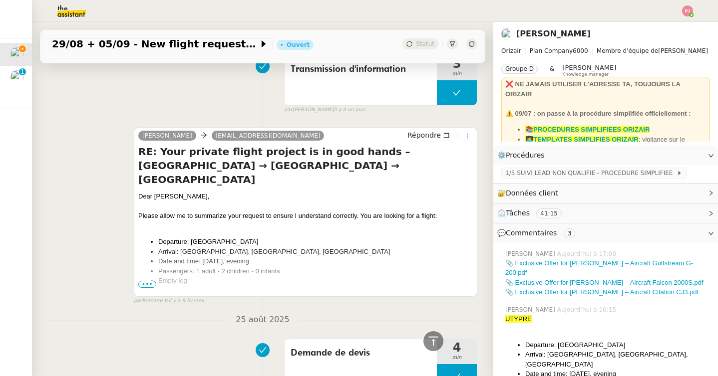
scroll to position [1565, 0]
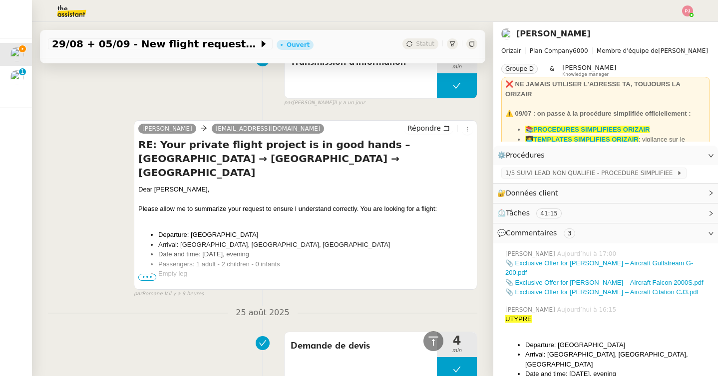
click at [279, 250] on li "Date and time: [DATE], evening" at bounding box center [315, 255] width 314 height 10
drag, startPoint x: 279, startPoint y: 222, endPoint x: 202, endPoint y: 220, distance: 77.4
click at [202, 250] on li "Date and time: [DATE], evening" at bounding box center [315, 255] width 314 height 10
copy li "[DATE], evening"
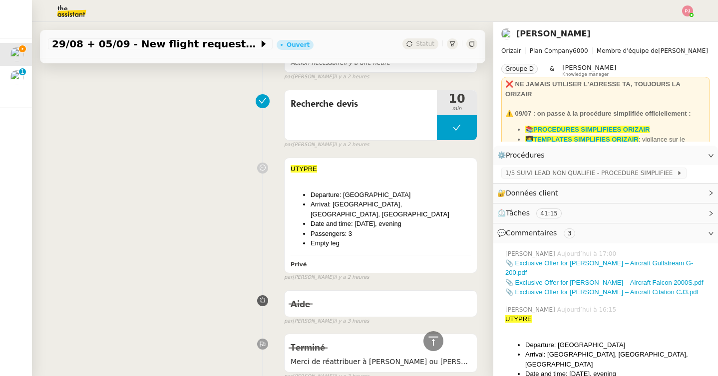
scroll to position [0, 0]
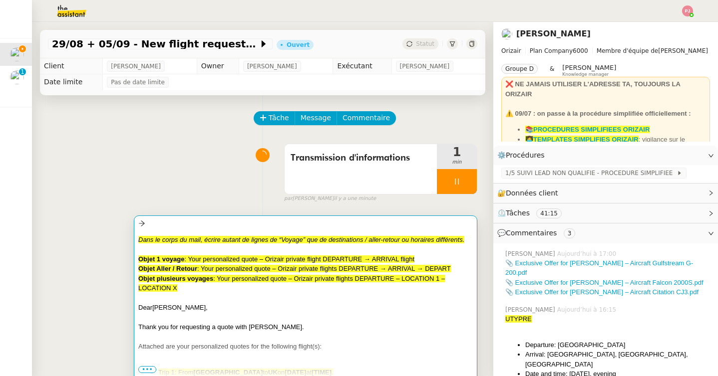
click at [245, 306] on div "Dear [PERSON_NAME]," at bounding box center [305, 308] width 334 height 10
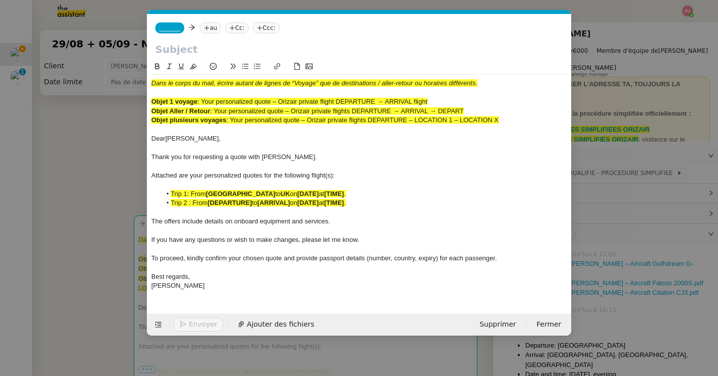
scroll to position [0, 60]
drag, startPoint x: 373, startPoint y: 194, endPoint x: 317, endPoint y: 193, distance: 55.9
click at [317, 193] on li "Trip 1: From [GEOGRAPHIC_DATA] to [GEOGRAPHIC_DATA] on [DATE] at [TIME] ." at bounding box center [364, 194] width 406 height 9
drag, startPoint x: 400, startPoint y: 196, endPoint x: 317, endPoint y: 194, distance: 82.9
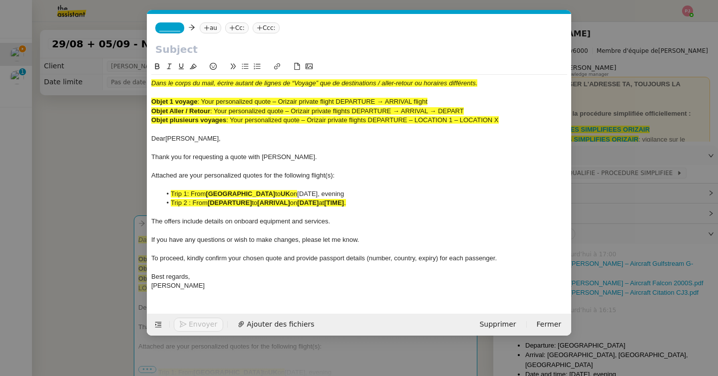
click at [317, 194] on li "Trip 1: From [GEOGRAPHIC_DATA] to [GEOGRAPHIC_DATA] on [DATE], evening" at bounding box center [364, 194] width 406 height 9
click at [156, 65] on icon at bounding box center [157, 66] width 7 height 7
click at [297, 206] on span "on" at bounding box center [293, 202] width 7 height 7
drag, startPoint x: 316, startPoint y: 194, endPoint x: 170, endPoint y: 193, distance: 146.3
click at [170, 193] on li "Trip 1: From [GEOGRAPHIC_DATA] to [GEOGRAPHIC_DATA] on [DATE], evening" at bounding box center [364, 194] width 406 height 9
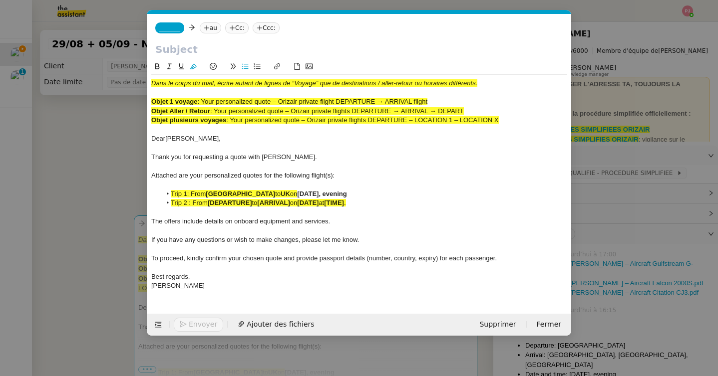
click at [194, 63] on icon at bounding box center [193, 66] width 7 height 7
click at [191, 196] on li "Trip 1: From [GEOGRAPHIC_DATA] to [GEOGRAPHIC_DATA] on [DATE], evening" at bounding box center [364, 194] width 406 height 9
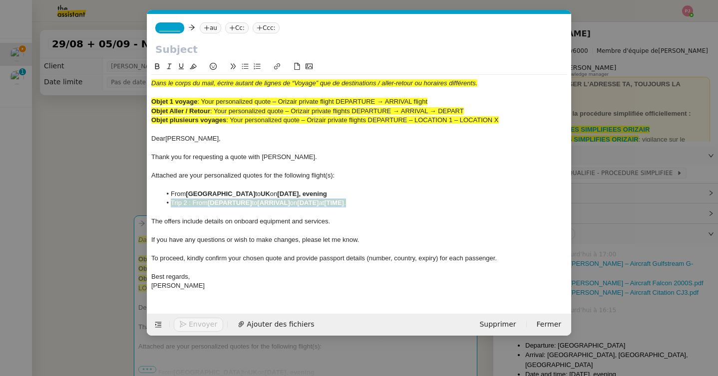
drag, startPoint x: 362, startPoint y: 203, endPoint x: 138, endPoint y: 207, distance: 223.7
click at [138, 207] on nz-modal-container "orizair devis Service ✈️ Orizair - Envoi devis client (EN) Dans le cadre de la …" at bounding box center [359, 188] width 718 height 376
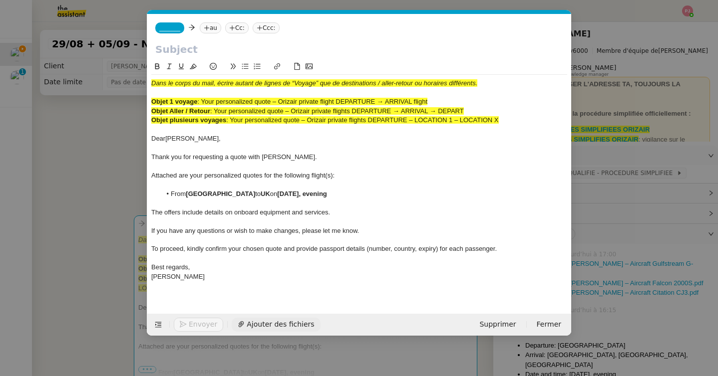
click at [254, 329] on span "Ajouter des fichiers" at bounding box center [280, 324] width 67 height 11
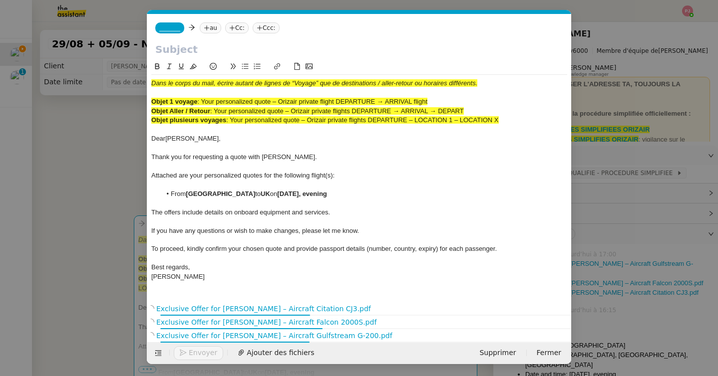
drag, startPoint x: 204, startPoint y: 104, endPoint x: 447, endPoint y: 99, distance: 243.2
click at [447, 99] on div "Objet 1 voyage : Your personalized quote – Orizair private flight DEPARTURE → A…" at bounding box center [359, 101] width 416 height 9
copy span "Your personalized quote – Orizair private flight DEPARTURE → ARRIVAL flight"
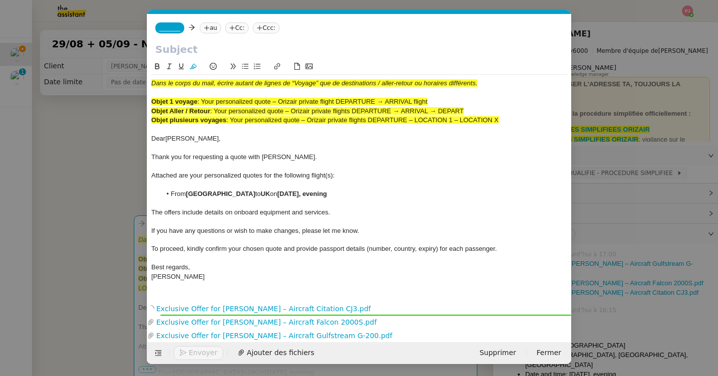
click at [233, 49] on input "text" at bounding box center [359, 49] width 408 height 15
paste input "Your personalized quote – Orizair private flight DEPARTURE → ARRIVAL flight"
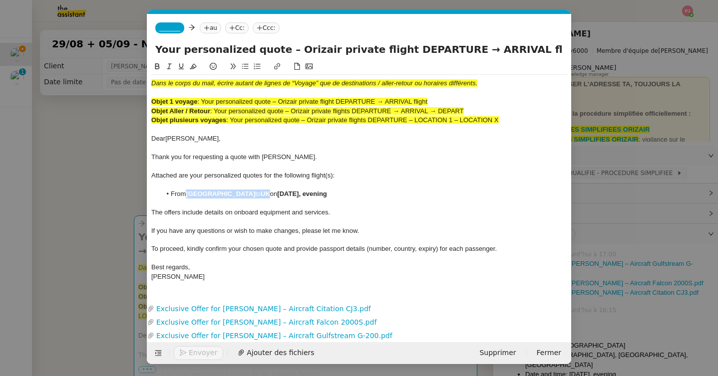
drag, startPoint x: 285, startPoint y: 194, endPoint x: 189, endPoint y: 194, distance: 95.8
click at [189, 194] on li "From [GEOGRAPHIC_DATA] to [GEOGRAPHIC_DATA] on [DATE], evening" at bounding box center [364, 194] width 406 height 9
copy li "[GEOGRAPHIC_DATA] to [GEOGRAPHIC_DATA]"
drag, startPoint x: 432, startPoint y: 47, endPoint x: 378, endPoint y: 52, distance: 54.6
click at [378, 52] on input "Your personalized quote – Orizair private flight DEPARTURE → ARRIVAL flight" at bounding box center [359, 49] width 408 height 15
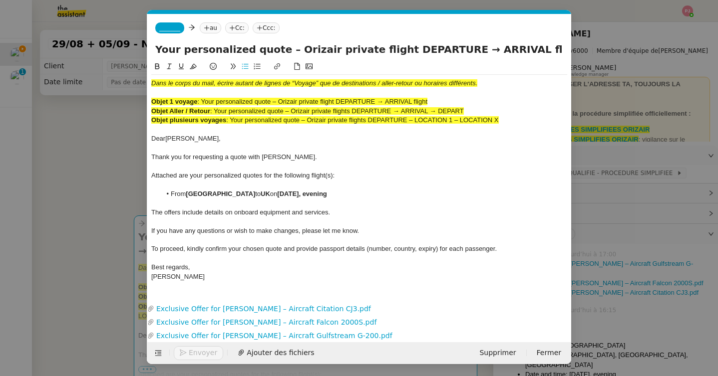
paste input "[GEOGRAPHIC_DATA] to [GEOGRAPHIC_DATA]"
drag, startPoint x: 548, startPoint y: 51, endPoint x: 511, endPoint y: 51, distance: 36.9
click at [511, 51] on input "Your personalized quote – Orizair private flight [GEOGRAPHIC_DATA] → ARRIVAL fl…" at bounding box center [359, 49] width 408 height 15
type input "Your personalized quote – Orizair private flight [GEOGRAPHIC_DATA] → [GEOGRAPHI…"
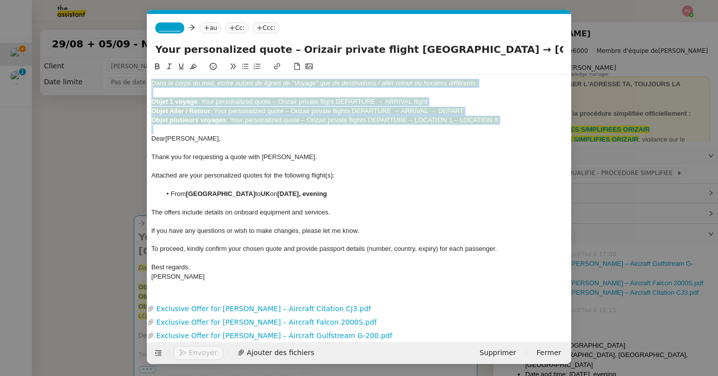
drag, startPoint x: 153, startPoint y: 140, endPoint x: 149, endPoint y: 83, distance: 57.6
click at [149, 83] on nz-spin "Dans le corps du mail, écrire autant de lignes de “Voyage” que de destinations …" at bounding box center [359, 175] width 424 height 229
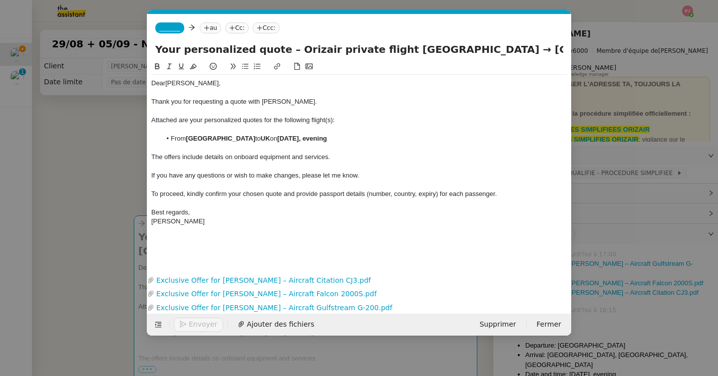
click at [163, 24] on nz-tag "_______" at bounding box center [169, 27] width 29 height 11
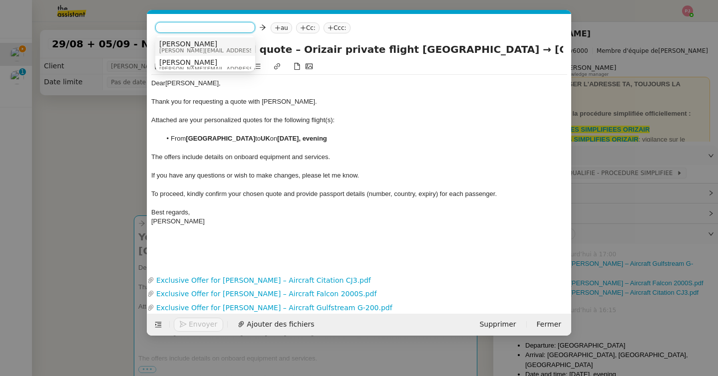
click at [180, 41] on span "[PERSON_NAME]" at bounding box center [230, 44] width 142 height 8
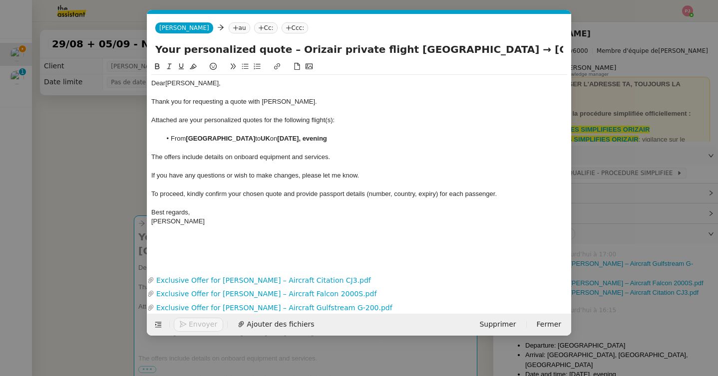
click at [229, 25] on nz-tag "au" at bounding box center [239, 27] width 21 height 11
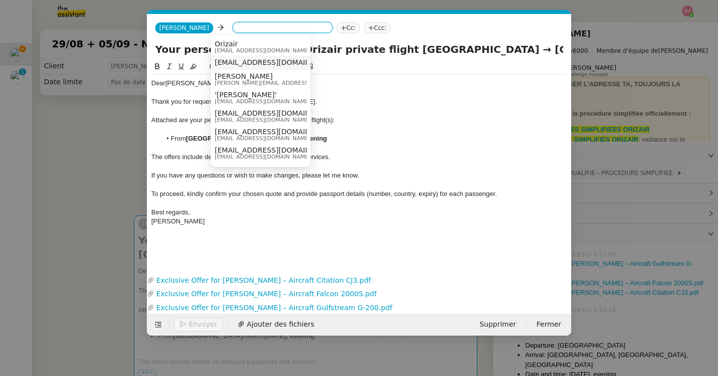
click at [253, 64] on span "[EMAIL_ADDRESS][DOMAIN_NAME]" at bounding box center [276, 62] width 122 height 8
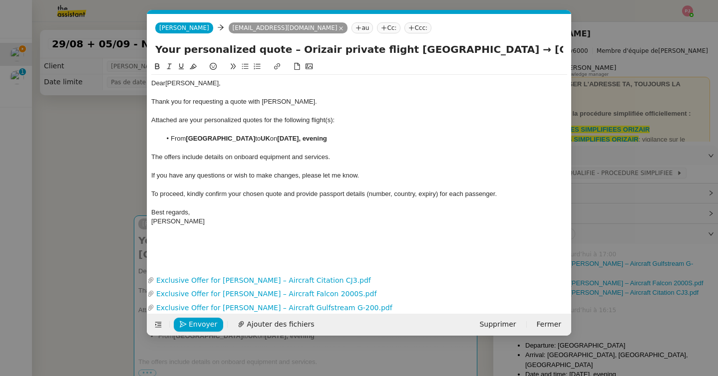
click at [404, 32] on nz-tag "Ccc:" at bounding box center [417, 27] width 27 height 11
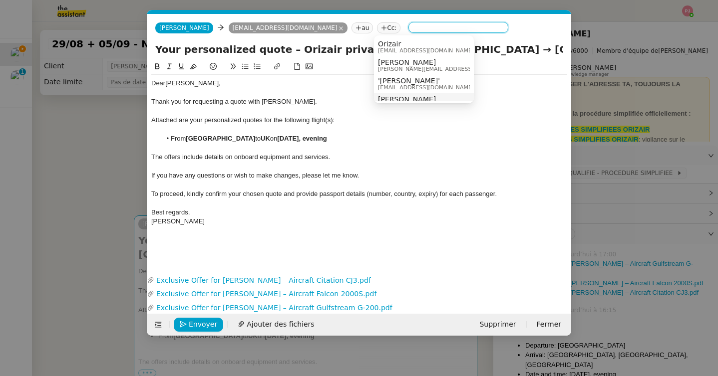
click at [400, 97] on span "[PERSON_NAME]" at bounding box center [449, 99] width 142 height 8
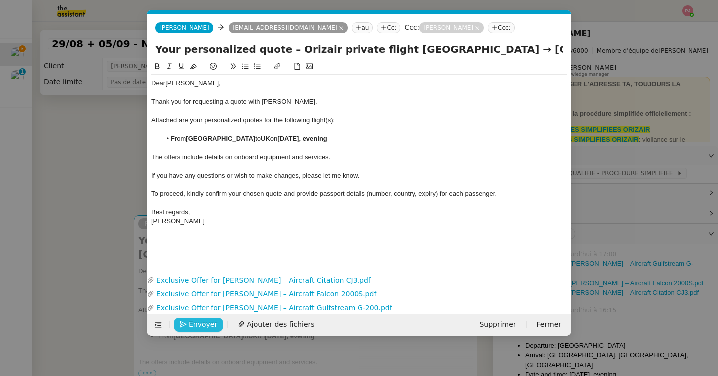
click at [214, 325] on span "Envoyer" at bounding box center [203, 324] width 28 height 11
click at [214, 325] on span "Confirmer l'envoi" at bounding box center [219, 324] width 60 height 11
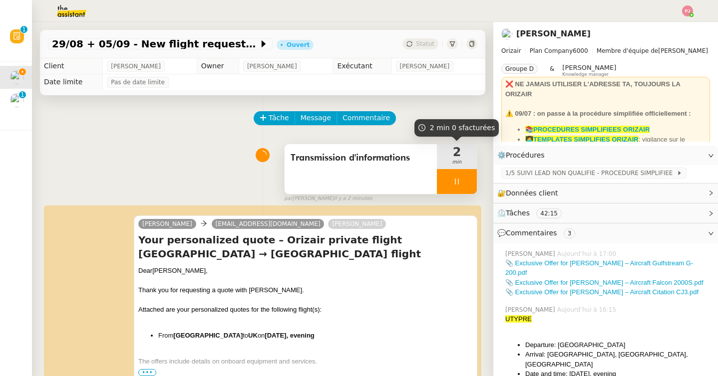
click at [459, 178] on icon at bounding box center [457, 182] width 8 height 8
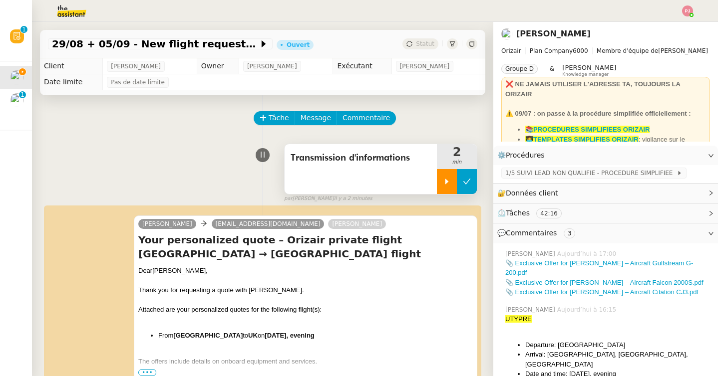
click at [465, 179] on icon at bounding box center [467, 182] width 8 height 8
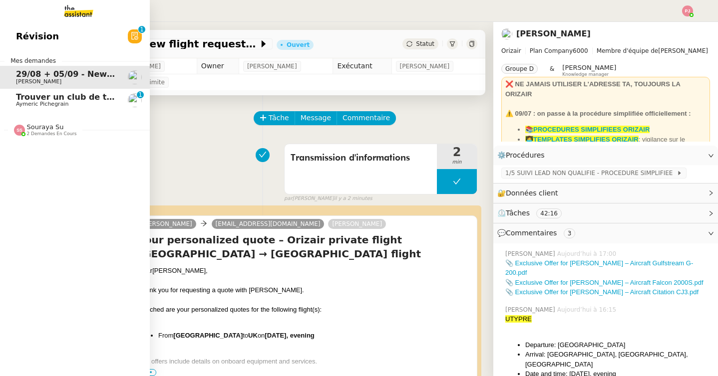
click at [47, 104] on span "Aymeric Pichegrain" at bounding box center [42, 104] width 52 height 6
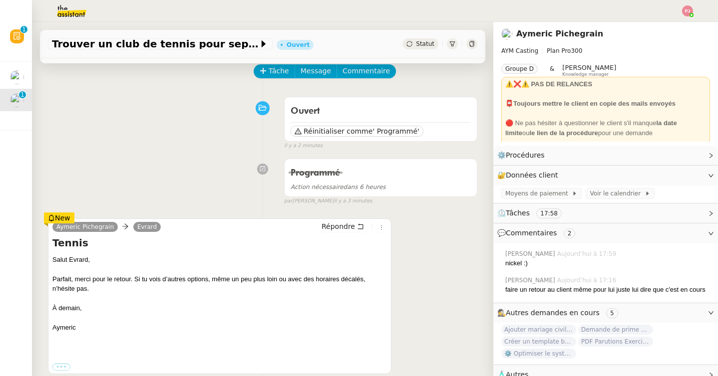
scroll to position [49, 0]
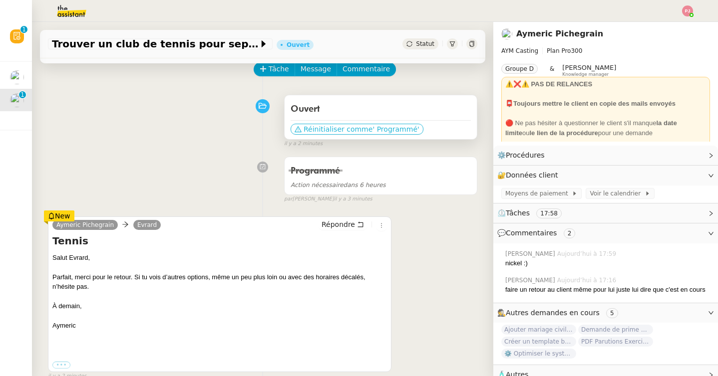
click at [359, 126] on span "Réinitialiser comme" at bounding box center [337, 129] width 69 height 10
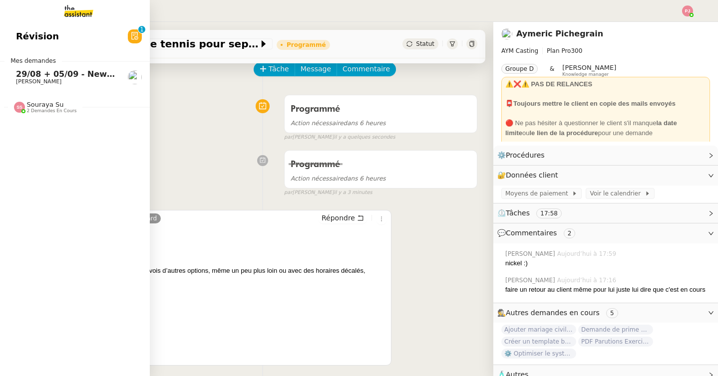
click at [51, 83] on span "[PERSON_NAME]" at bounding box center [66, 82] width 101 height 6
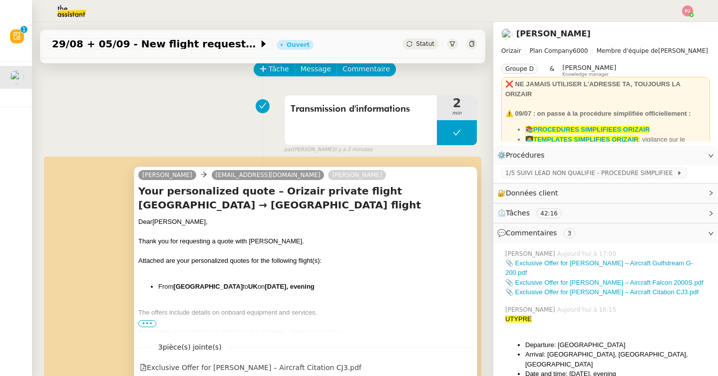
scroll to position [40, 0]
